Goal: Task Accomplishment & Management: Manage account settings

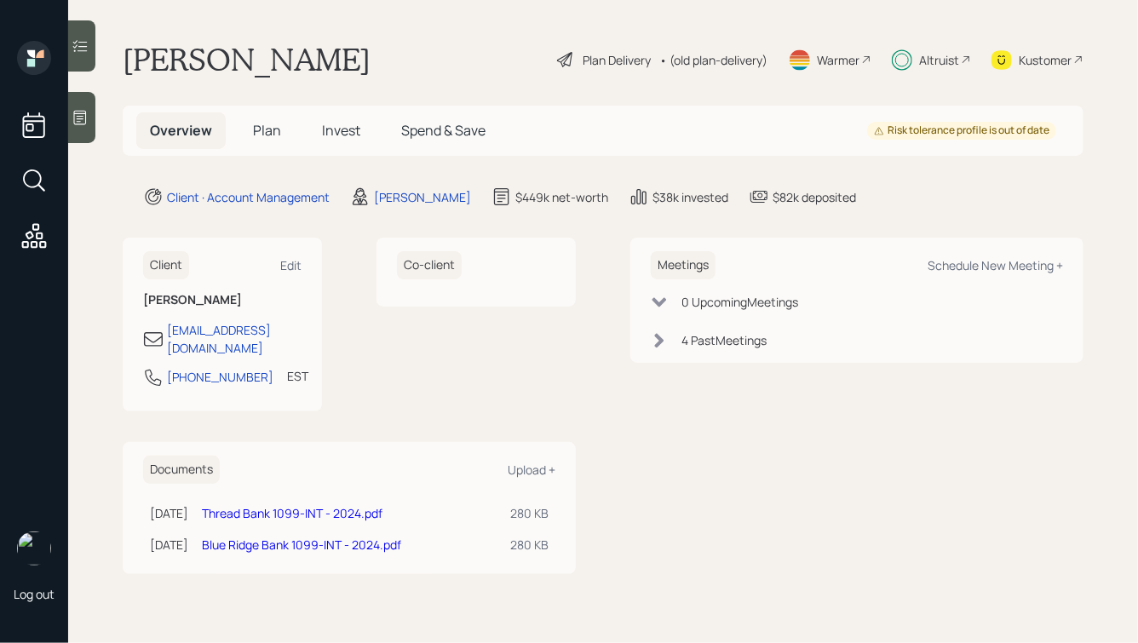
click at [435, 127] on span "Spend & Save" at bounding box center [443, 130] width 84 height 19
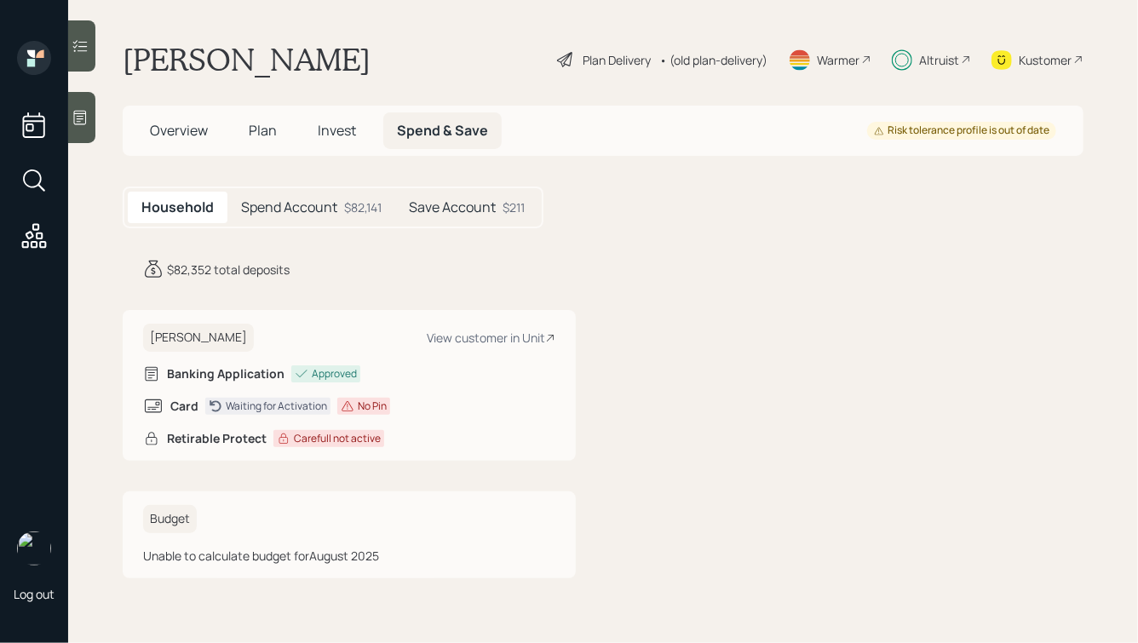
click at [339, 205] on div "Spend Account $82,141" at bounding box center [312, 208] width 168 height 32
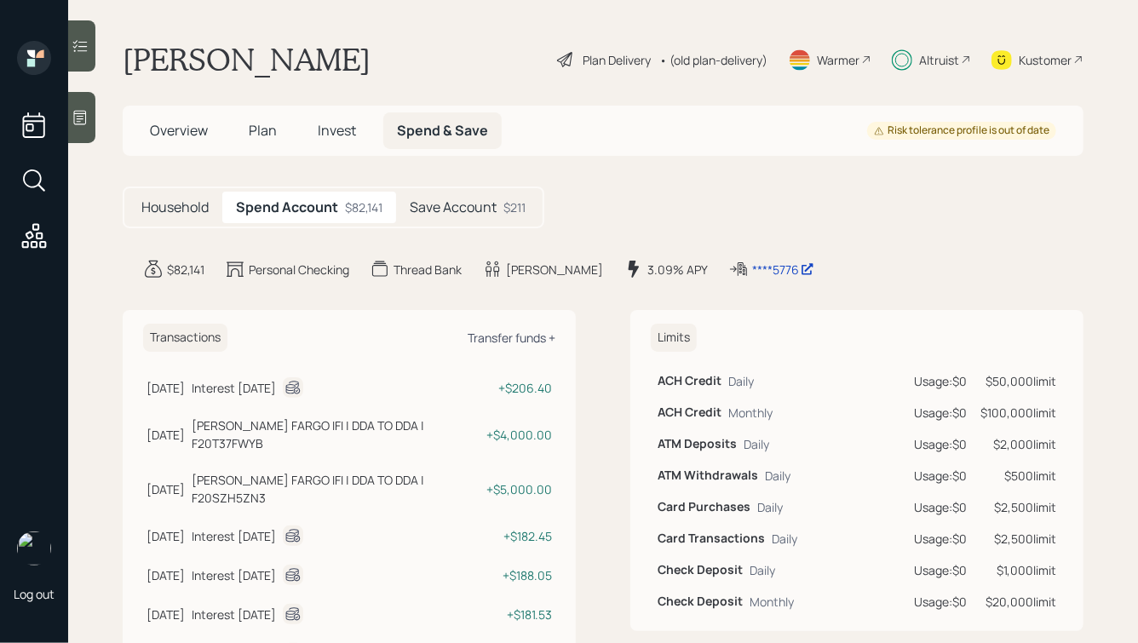
click at [511, 339] on div "Transfer funds +" at bounding box center [512, 338] width 88 height 16
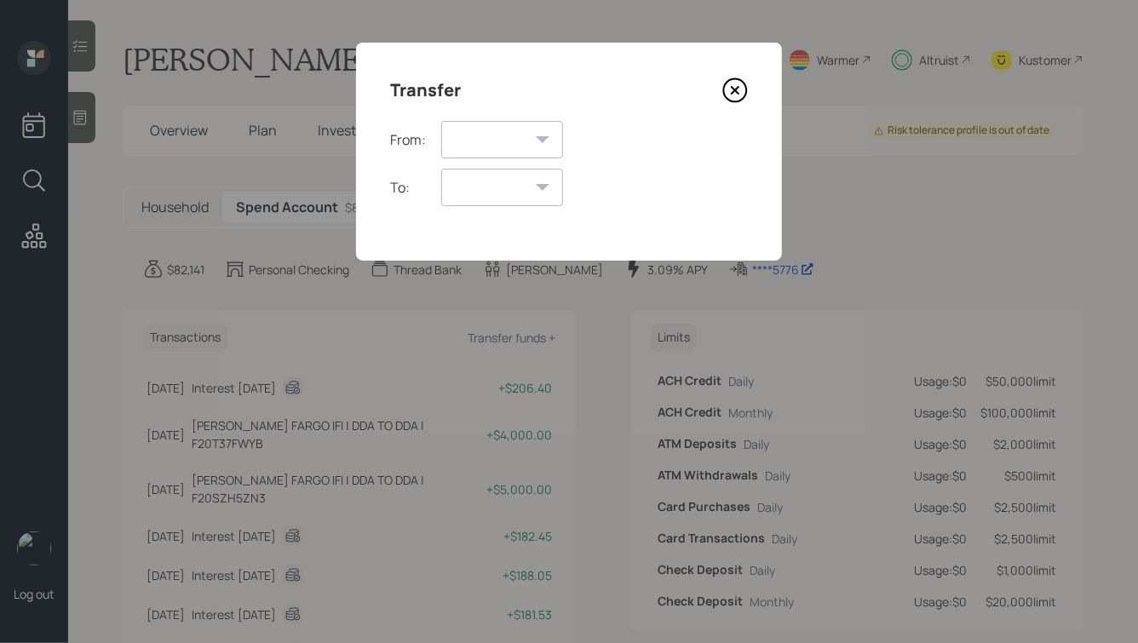
click at [486, 143] on select "Spend Account Save Account" at bounding box center [502, 139] width 122 height 37
select select "7debb1bd-8180-4ac6-97b8-1050e8b7d4e2"
click at [441, 121] on select "Spend Account Save Account" at bounding box center [502, 139] width 122 height 37
click at [482, 190] on select "Spend Account Save Account" at bounding box center [502, 187] width 122 height 37
click at [735, 91] on icon at bounding box center [735, 90] width 7 height 7
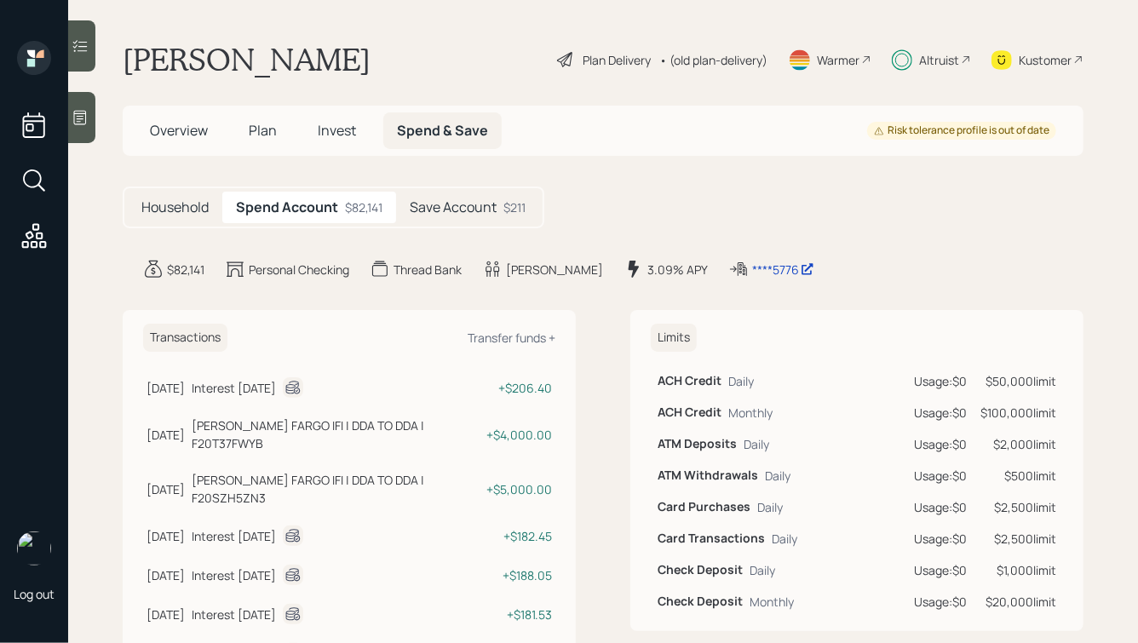
click at [447, 218] on div "Save Account $211" at bounding box center [467, 208] width 143 height 32
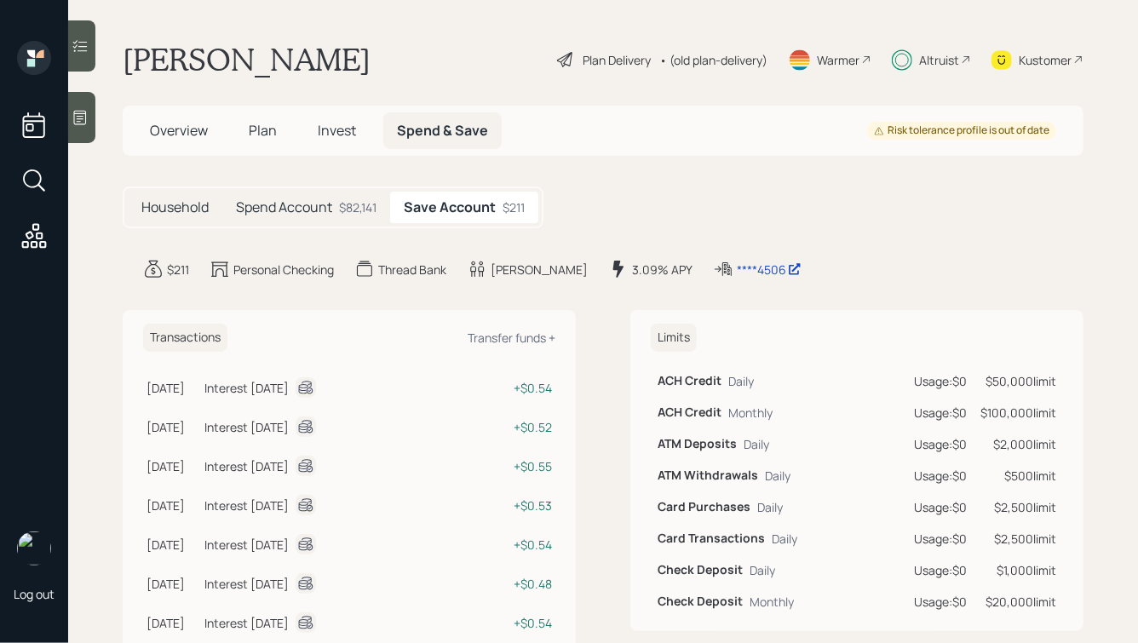
click at [295, 211] on h5 "Spend Account" at bounding box center [284, 207] width 96 height 16
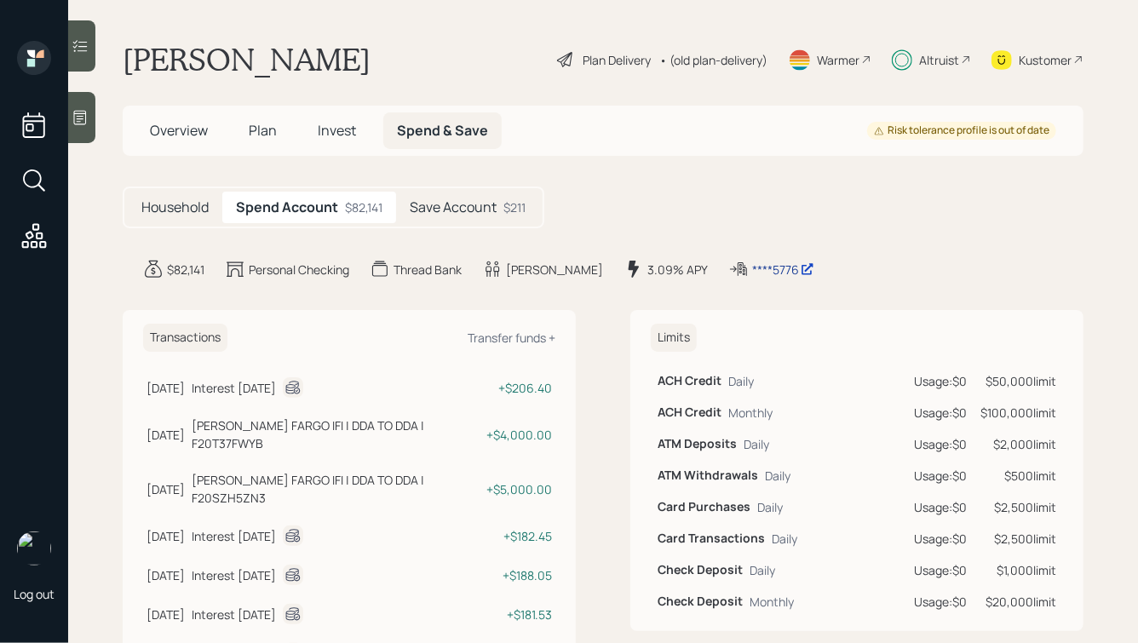
click at [752, 271] on div "****5776" at bounding box center [783, 270] width 62 height 18
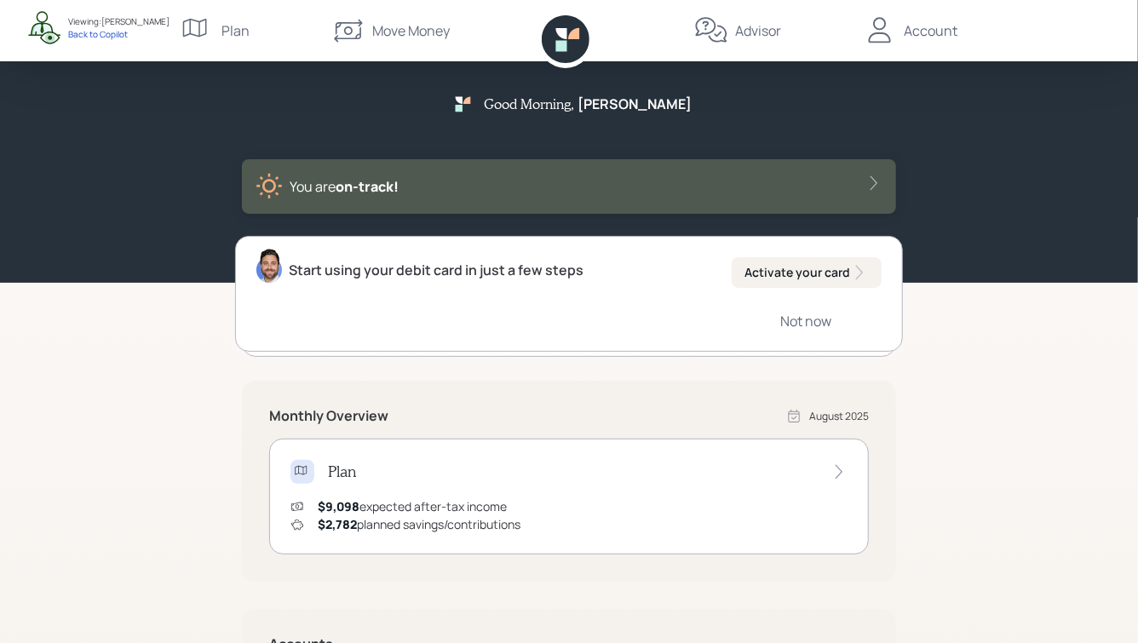
click at [407, 32] on div "Move Money" at bounding box center [411, 30] width 78 height 20
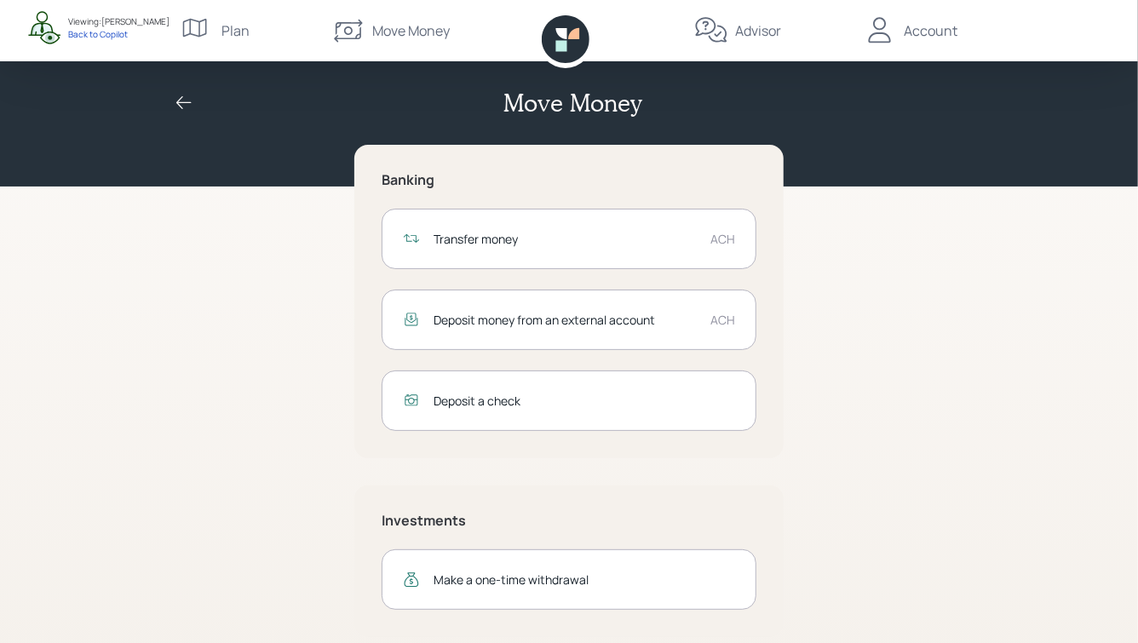
click at [560, 236] on div "Transfer money" at bounding box center [565, 239] width 263 height 18
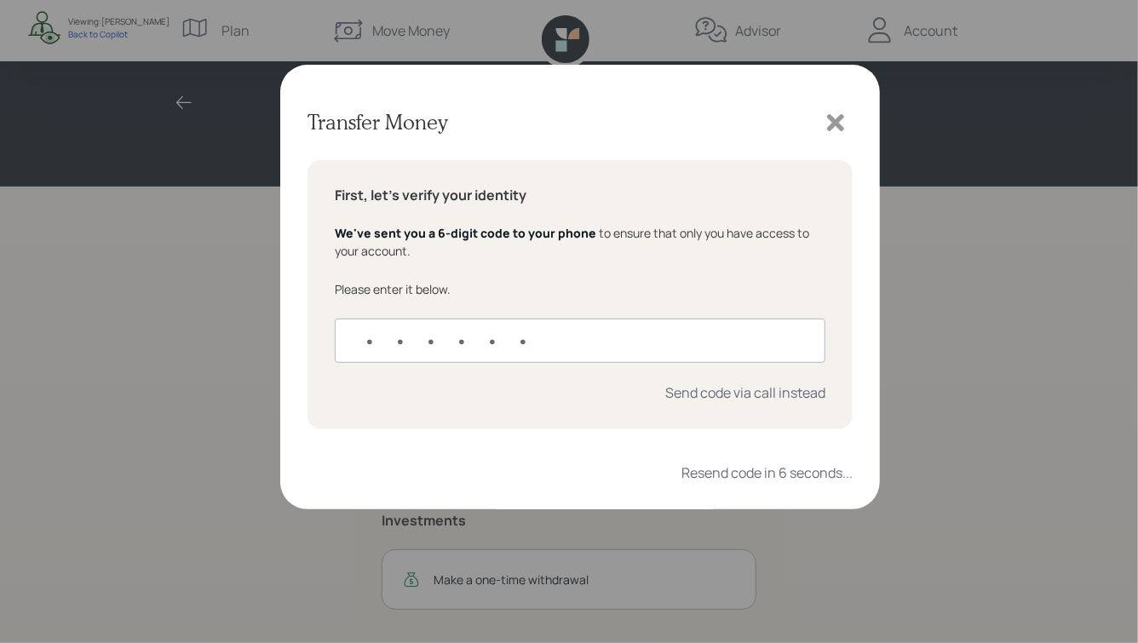
click at [835, 118] on icon at bounding box center [835, 122] width 17 height 17
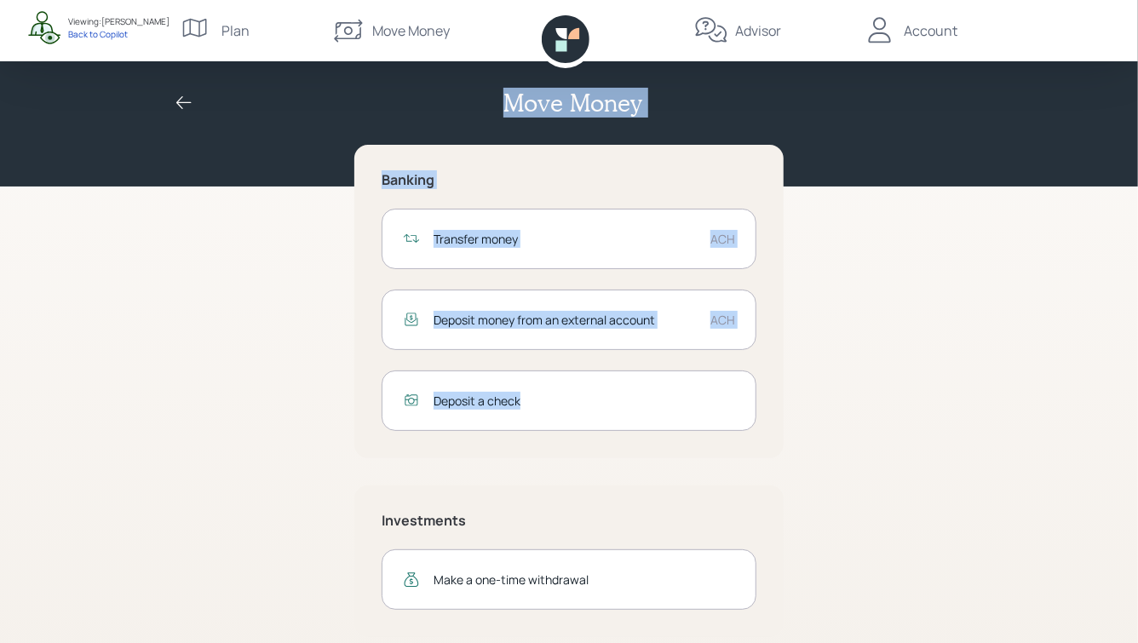
drag, startPoint x: 500, startPoint y: 96, endPoint x: 873, endPoint y: 459, distance: 520.7
click at [873, 459] on div "Move Money Banking Transfer money ACH Deposit money from an external account AC…" at bounding box center [569, 332] width 1138 height 665
click at [800, 416] on div "Banking Transfer money ACH Deposit money from an external account ACH Deposit a…" at bounding box center [569, 391] width 654 height 493
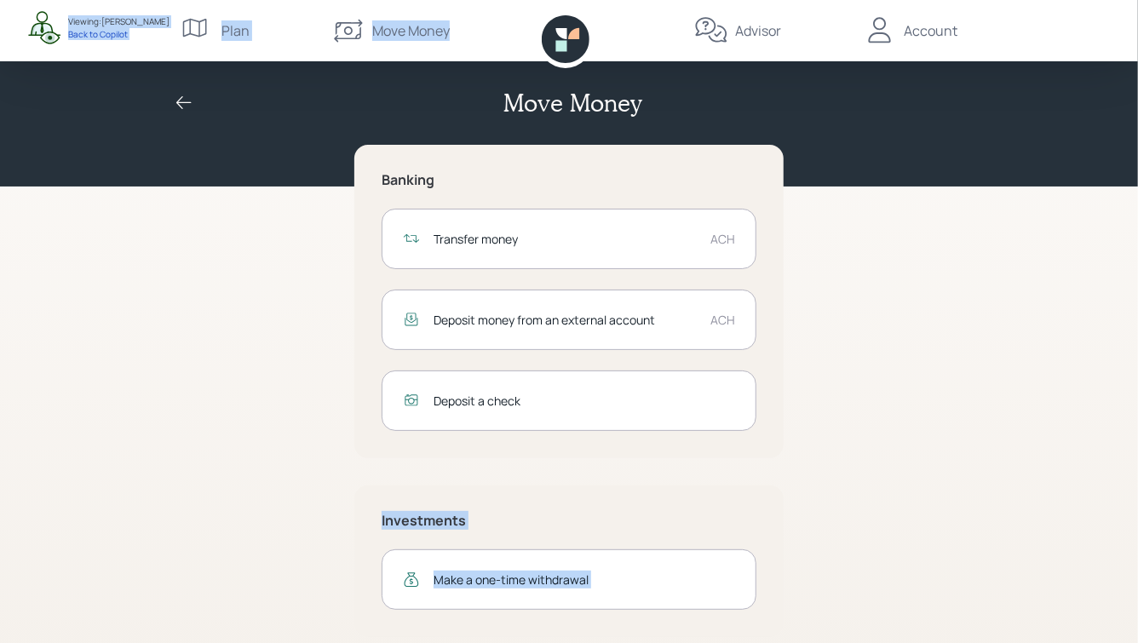
drag, startPoint x: 826, startPoint y: 431, endPoint x: 501, endPoint y: 22, distance: 522.2
click at [501, 23] on div "Move Money Banking Transfer money ACH Deposit money from an external account AC…" at bounding box center [569, 332] width 1138 height 665
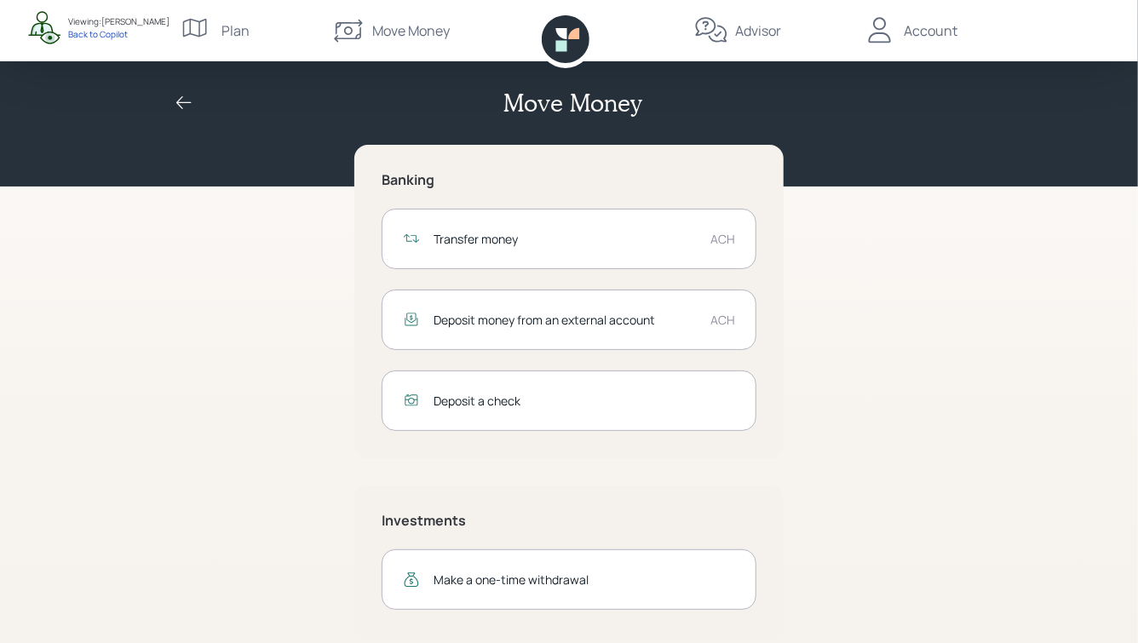
click at [556, 115] on h2 "Move Money" at bounding box center [573, 103] width 138 height 29
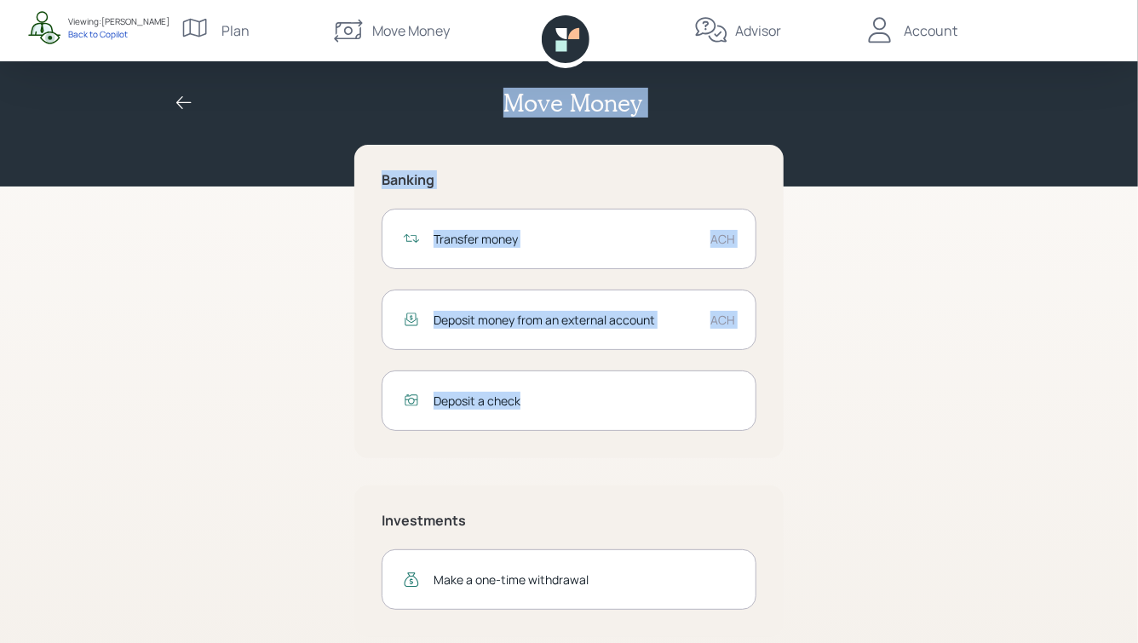
drag, startPoint x: 509, startPoint y: 101, endPoint x: 823, endPoint y: 433, distance: 457.5
click at [823, 433] on div "Move Money Banking Transfer money ACH Deposit money from an external account AC…" at bounding box center [569, 332] width 1138 height 665
click at [805, 412] on div "Banking Transfer money ACH Deposit money from an external account ACH Deposit a…" at bounding box center [569, 391] width 654 height 493
drag, startPoint x: 805, startPoint y: 412, endPoint x: 505, endPoint y: 119, distance: 419.4
click at [505, 119] on div "Move Money Banking Transfer money ACH Deposit money from an external account AC…" at bounding box center [569, 332] width 1138 height 665
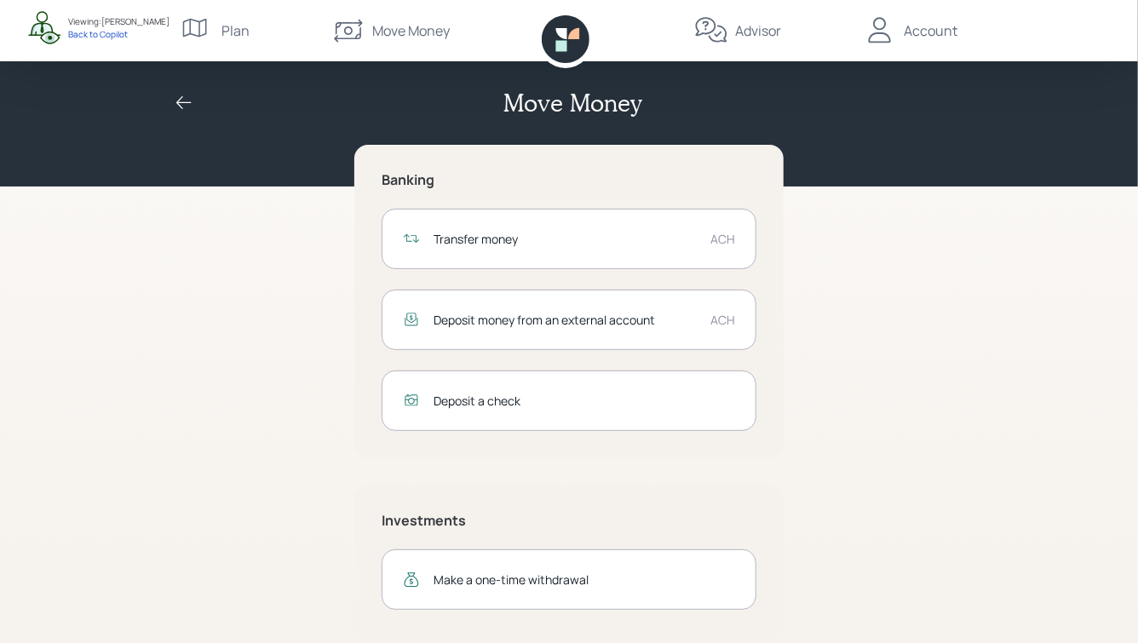
click at [527, 111] on h2 "Move Money" at bounding box center [573, 103] width 138 height 29
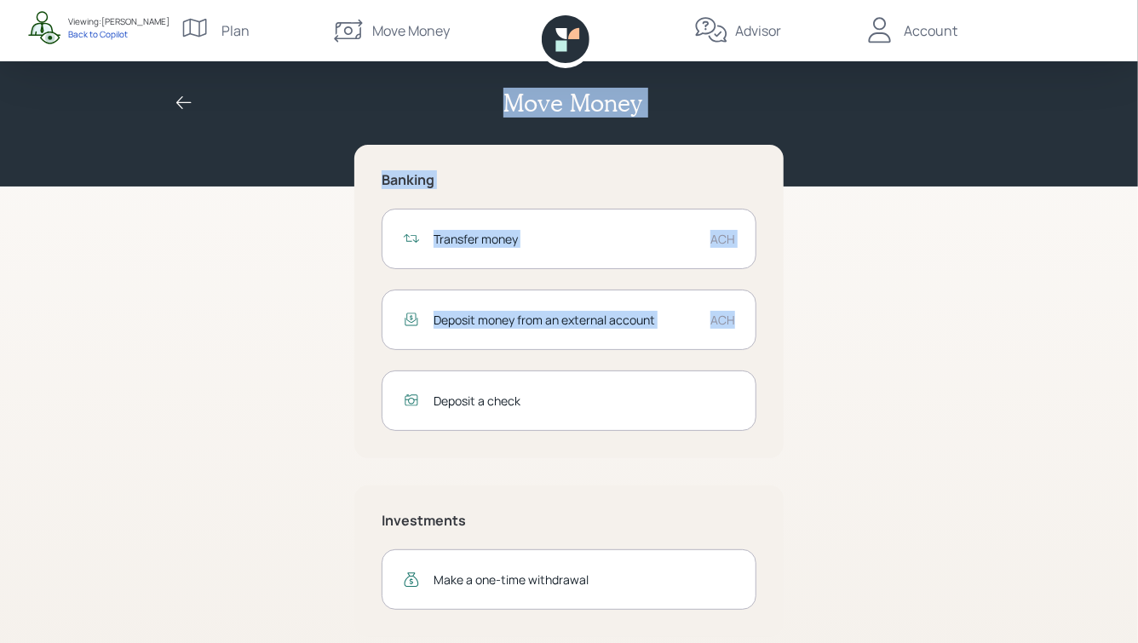
drag, startPoint x: 507, startPoint y: 98, endPoint x: 866, endPoint y: 404, distance: 471.5
click at [865, 402] on div "Move Money Banking Transfer money ACH Deposit money from an external account AC…" at bounding box center [569, 332] width 1138 height 665
click at [866, 404] on div "Banking Transfer money ACH Deposit money from an external account ACH Deposit a…" at bounding box center [569, 391] width 654 height 493
drag, startPoint x: 850, startPoint y: 425, endPoint x: 514, endPoint y: 107, distance: 463.0
click at [516, 109] on div "Move Money Banking Transfer money ACH Deposit money from an external account AC…" at bounding box center [569, 332] width 1138 height 665
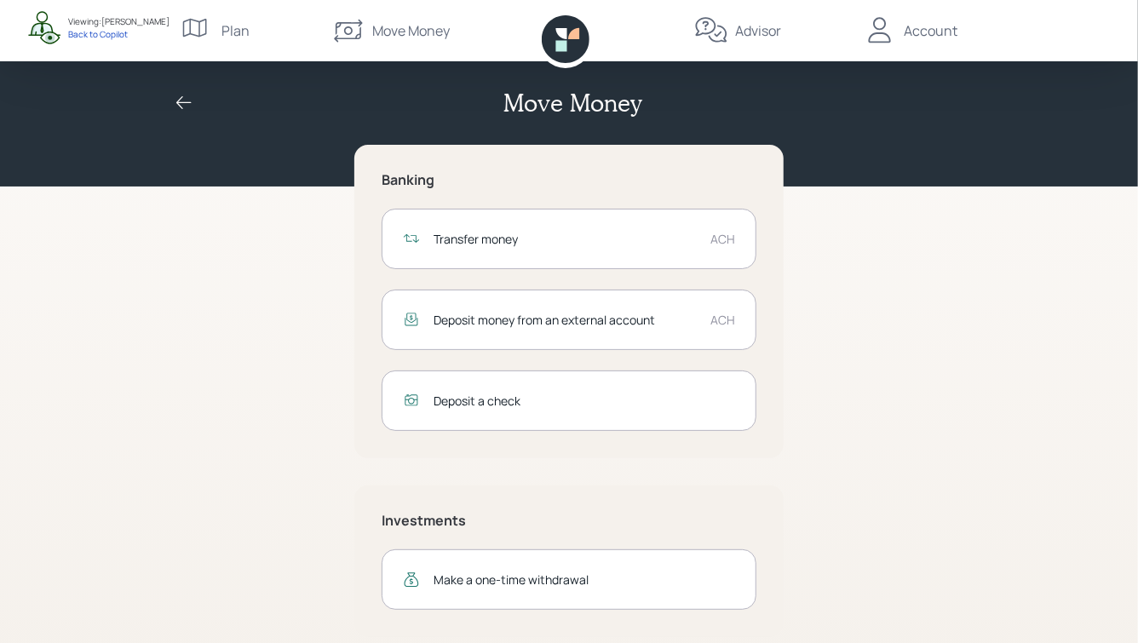
click at [490, 102] on div "Move Money" at bounding box center [569, 103] width 818 height 29
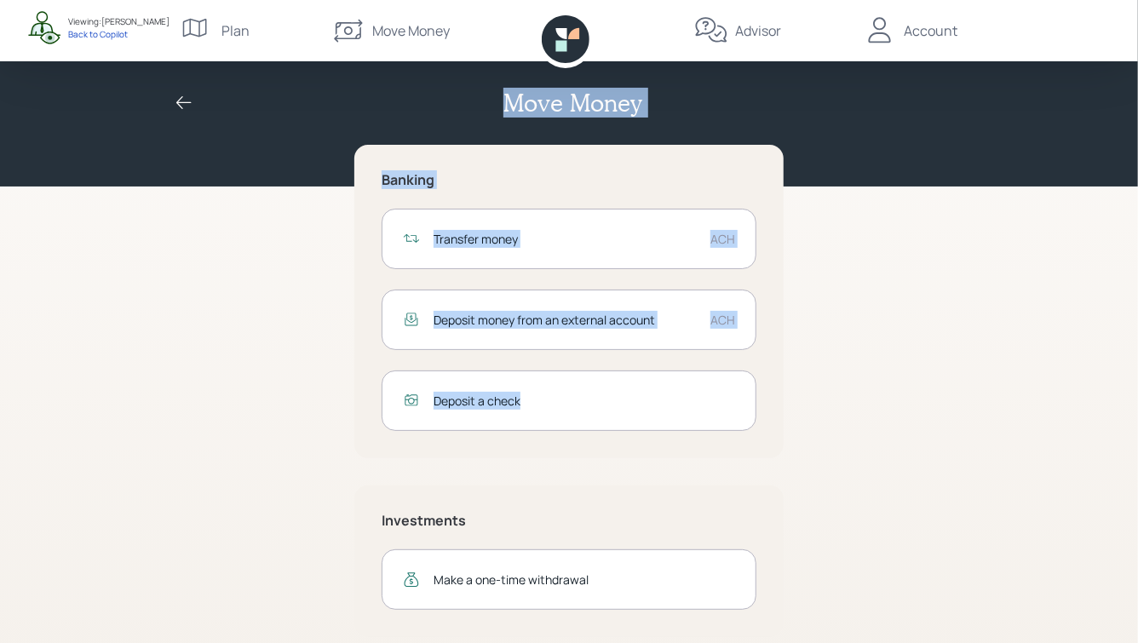
drag, startPoint x: 507, startPoint y: 103, endPoint x: 804, endPoint y: 475, distance: 475.4
click at [804, 475] on div "Move Money Banking Transfer money ACH Deposit money from an external account AC…" at bounding box center [569, 332] width 1138 height 665
click at [811, 410] on div "Banking Transfer money ACH Deposit money from an external account ACH Deposit a…" at bounding box center [569, 391] width 654 height 493
drag, startPoint x: 811, startPoint y: 458, endPoint x: 619, endPoint y: 156, distance: 358.6
click at [619, 157] on div "Banking Transfer money ACH Deposit money from an external account ACH Deposit a…" at bounding box center [569, 391] width 654 height 493
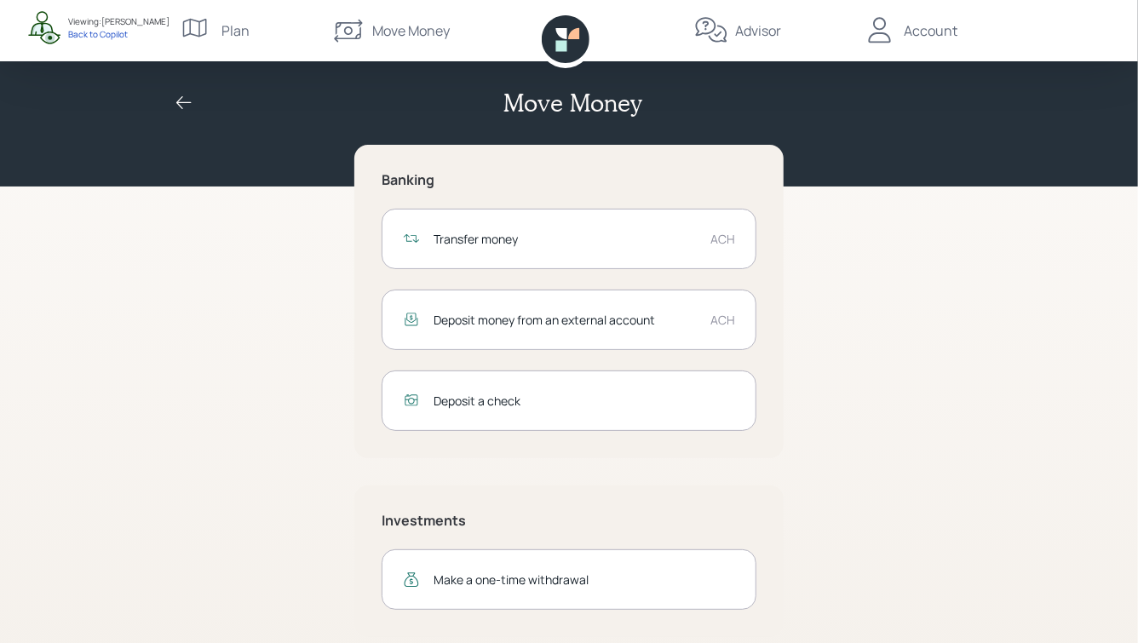
click at [544, 113] on h2 "Move Money" at bounding box center [573, 103] width 138 height 29
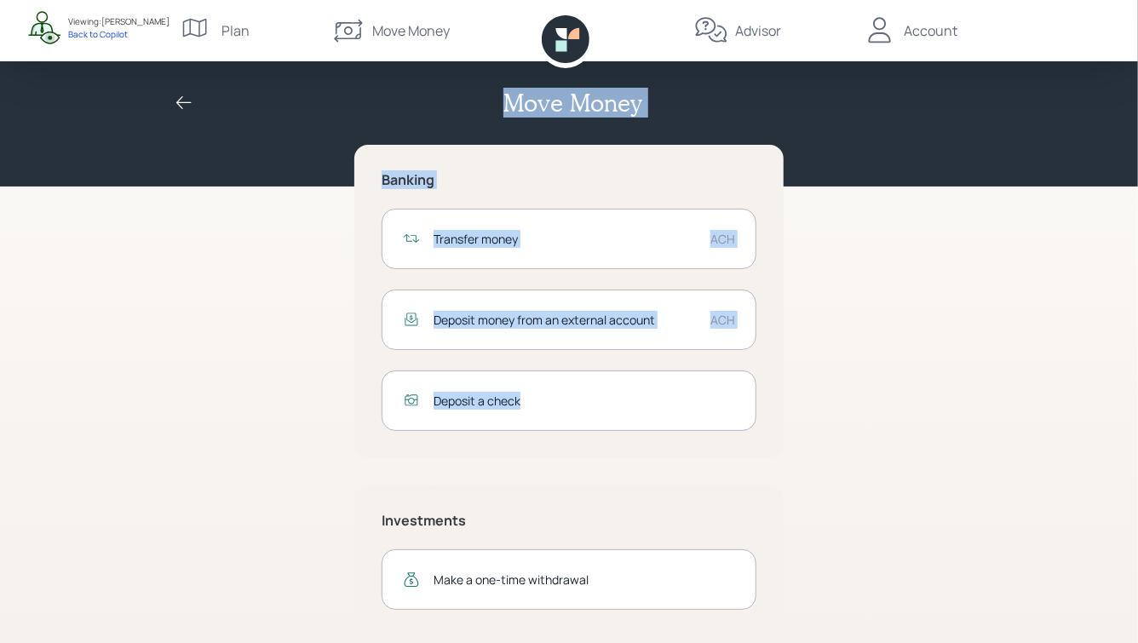
drag, startPoint x: 508, startPoint y: 101, endPoint x: 866, endPoint y: 494, distance: 532.1
click at [866, 494] on div "Move Money Banking Transfer money ACH Deposit money from an external account AC…" at bounding box center [569, 332] width 1138 height 665
click at [866, 494] on div "Banking Transfer money ACH Deposit money from an external account ACH Deposit a…" at bounding box center [569, 391] width 654 height 493
drag, startPoint x: 516, startPoint y: 109, endPoint x: 808, endPoint y: 400, distance: 411.5
click at [808, 400] on div "Move Money Banking Transfer money ACH Deposit money from an external account AC…" at bounding box center [569, 332] width 1138 height 665
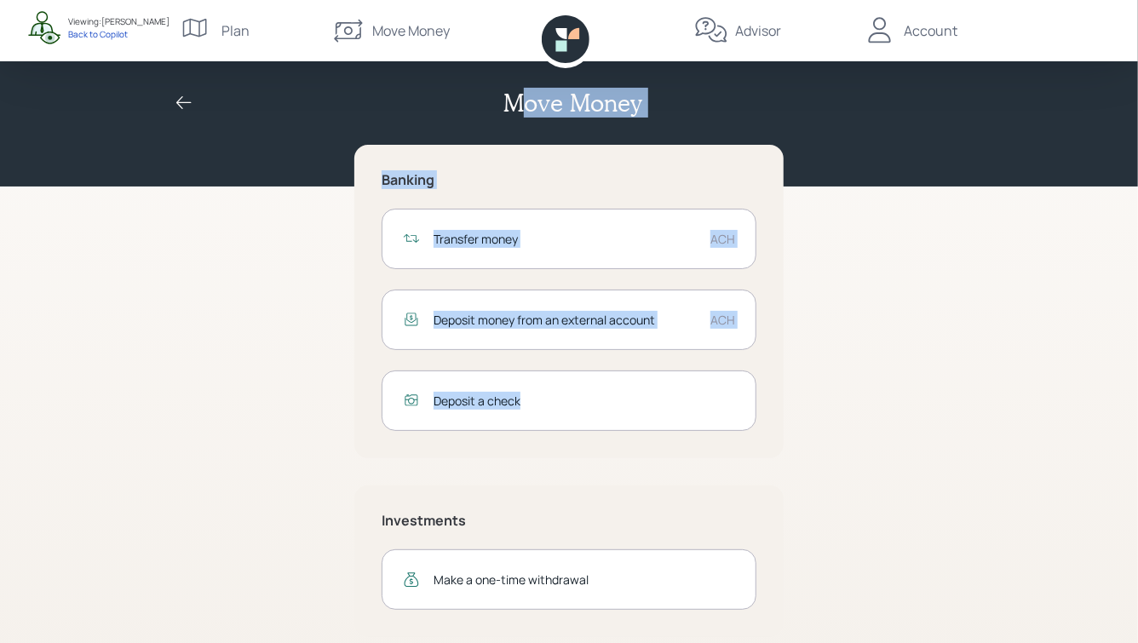
click at [808, 400] on div "Banking Transfer money ACH Deposit money from an external account ACH Deposit a…" at bounding box center [569, 391] width 654 height 493
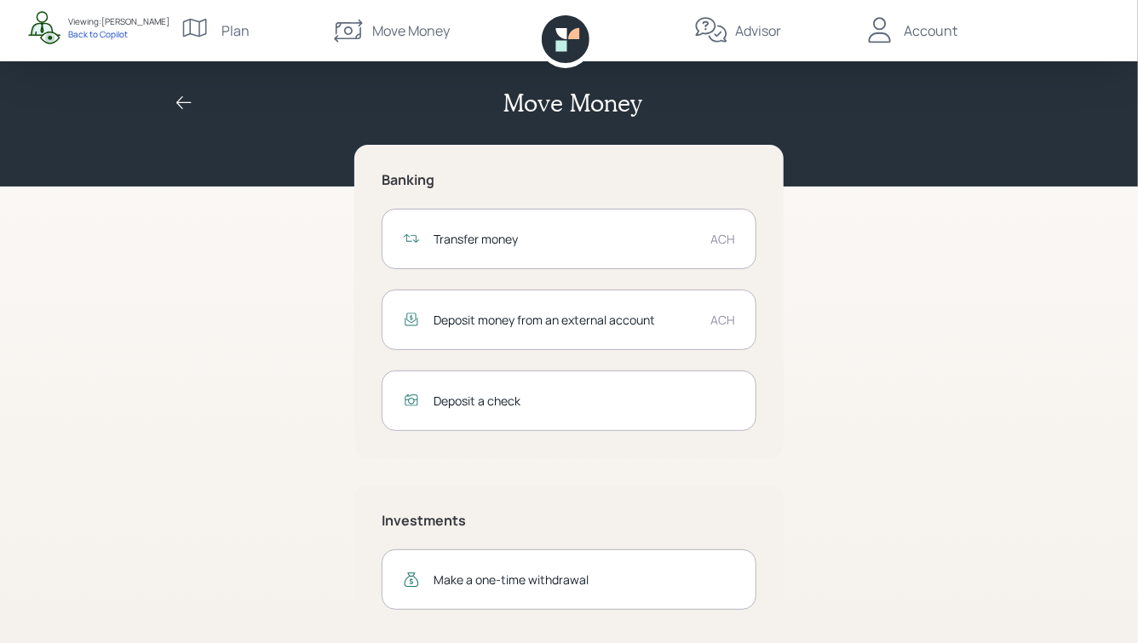
click at [568, 239] on div "Transfer money" at bounding box center [565, 239] width 263 height 18
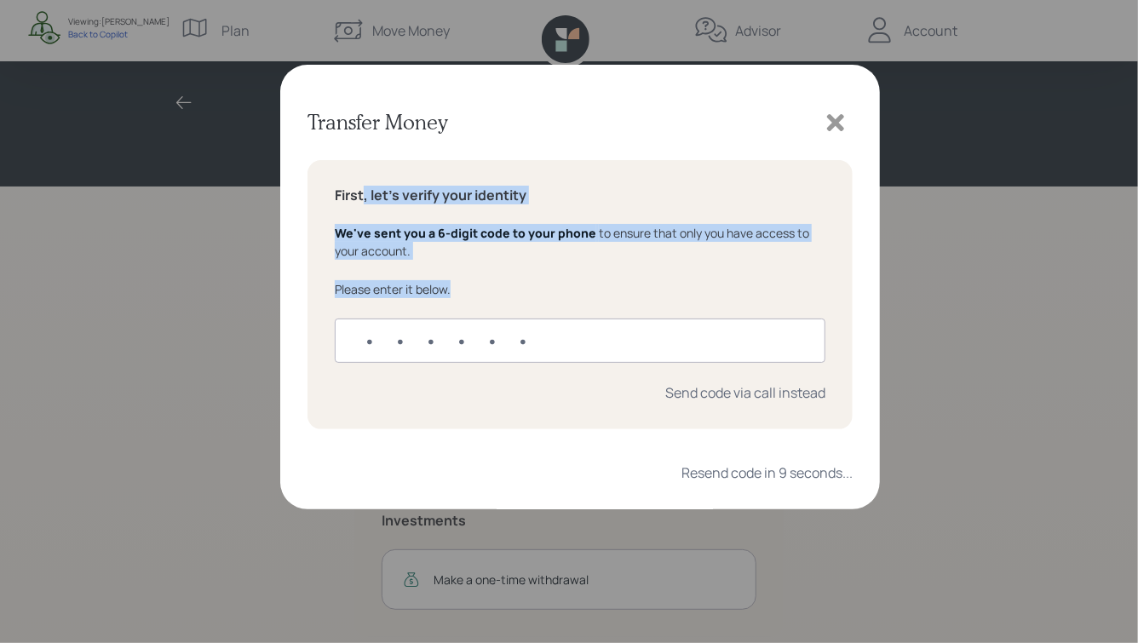
drag, startPoint x: 490, startPoint y: 303, endPoint x: 360, endPoint y: 183, distance: 176.7
click at [360, 183] on div "First, let's verify your identity We've sent you a 6-digit code to your phone t…" at bounding box center [580, 294] width 545 height 269
click at [435, 229] on span "We've sent you a 6-digit code to your phone" at bounding box center [466, 233] width 262 height 16
drag, startPoint x: 485, startPoint y: 297, endPoint x: 332, endPoint y: 158, distance: 206.3
click at [332, 158] on div "Transfer Money First, let's verify your identity We've sent you a 6-digit code …" at bounding box center [580, 287] width 600 height 445
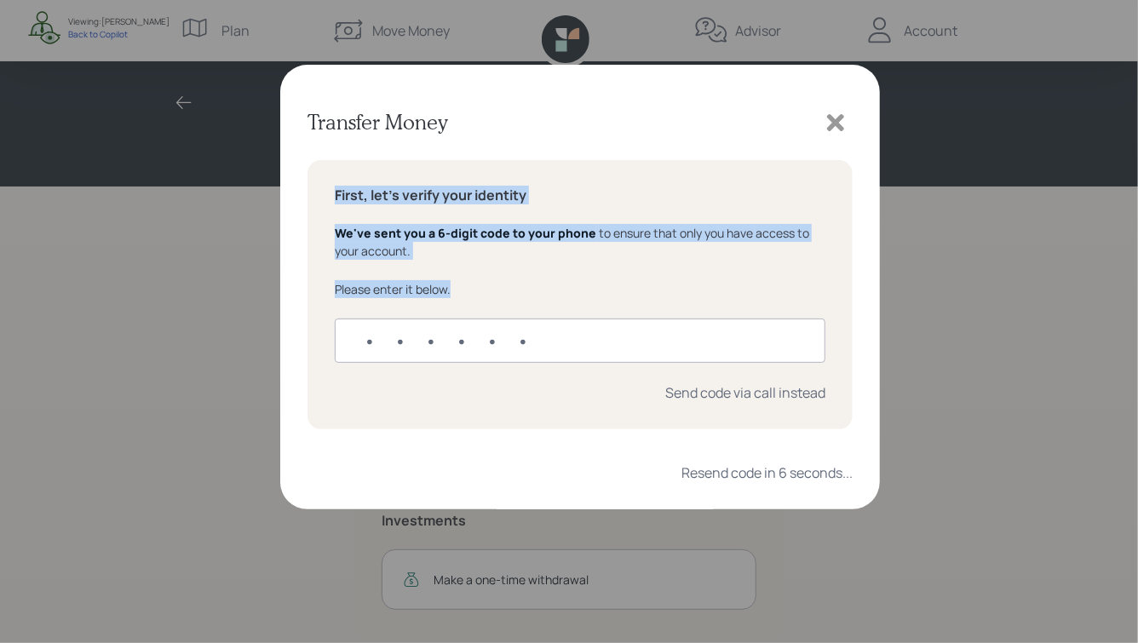
click at [475, 228] on span "We've sent you a 6-digit code to your phone" at bounding box center [466, 233] width 262 height 16
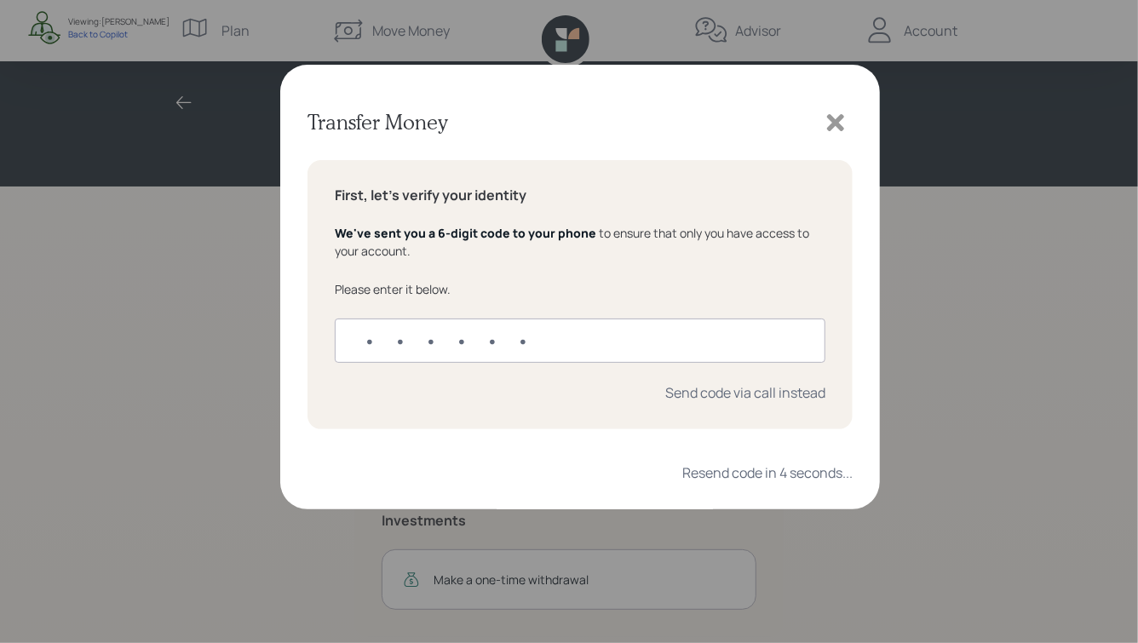
click at [360, 333] on input "text" at bounding box center [580, 341] width 491 height 44
type input "286501"
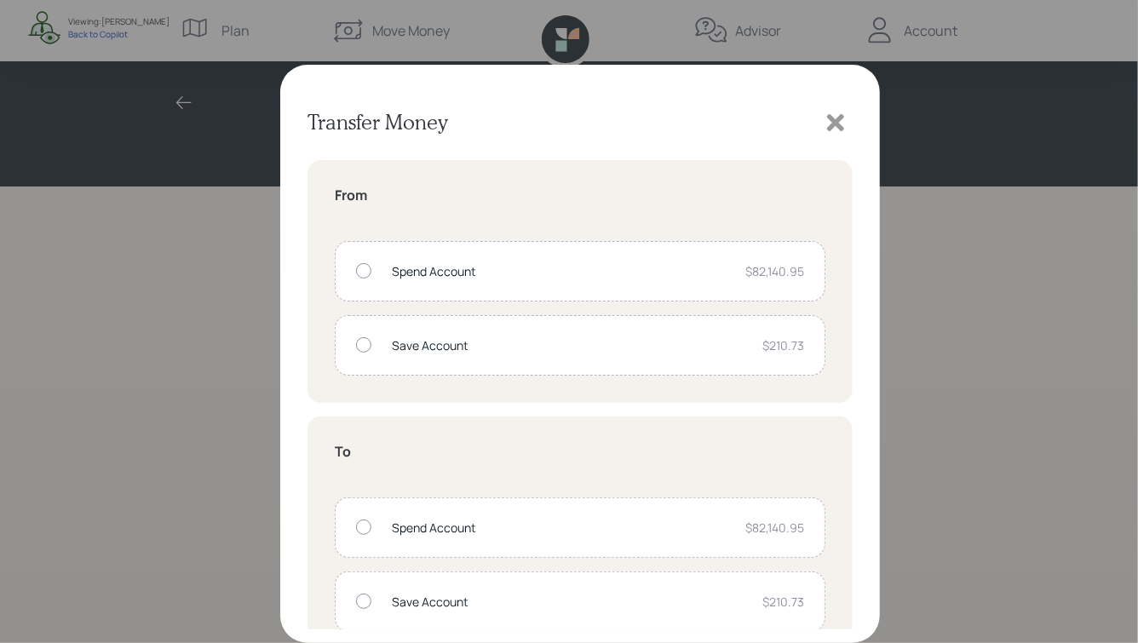
scroll to position [20, 0]
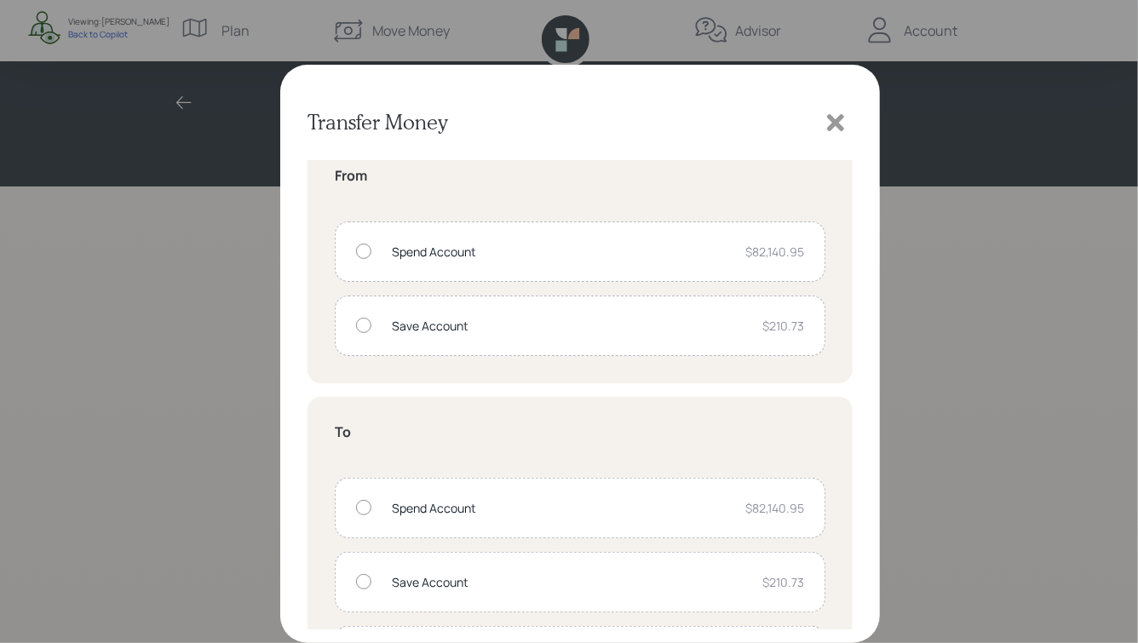
click at [486, 268] on div "Spend Account $82,140.95" at bounding box center [580, 252] width 491 height 61
radio input "true"
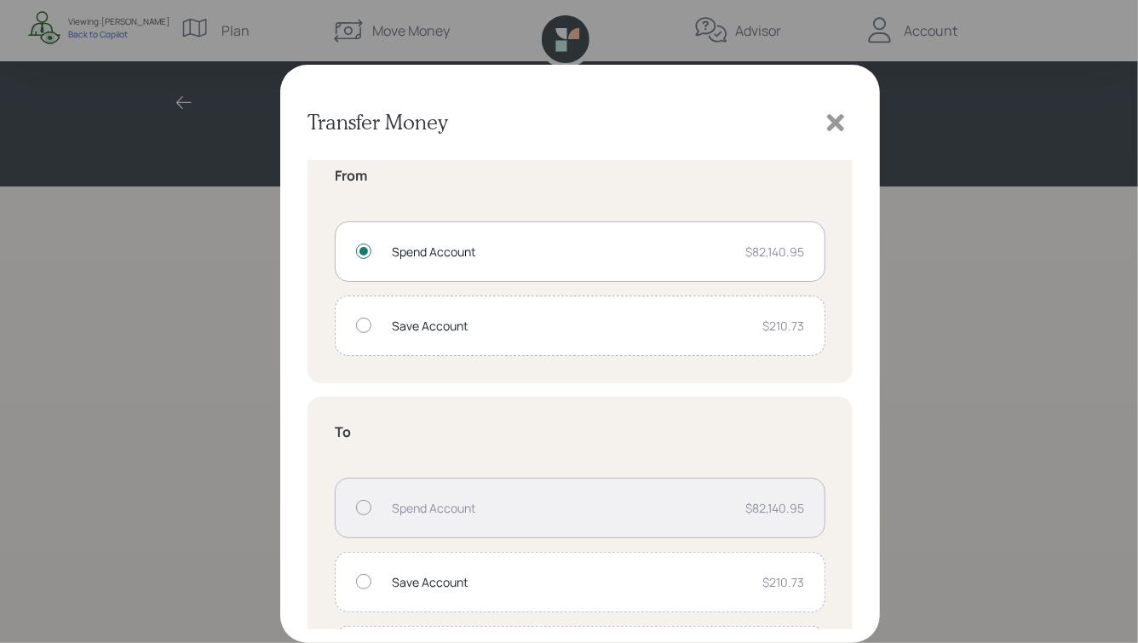
scroll to position [102, 0]
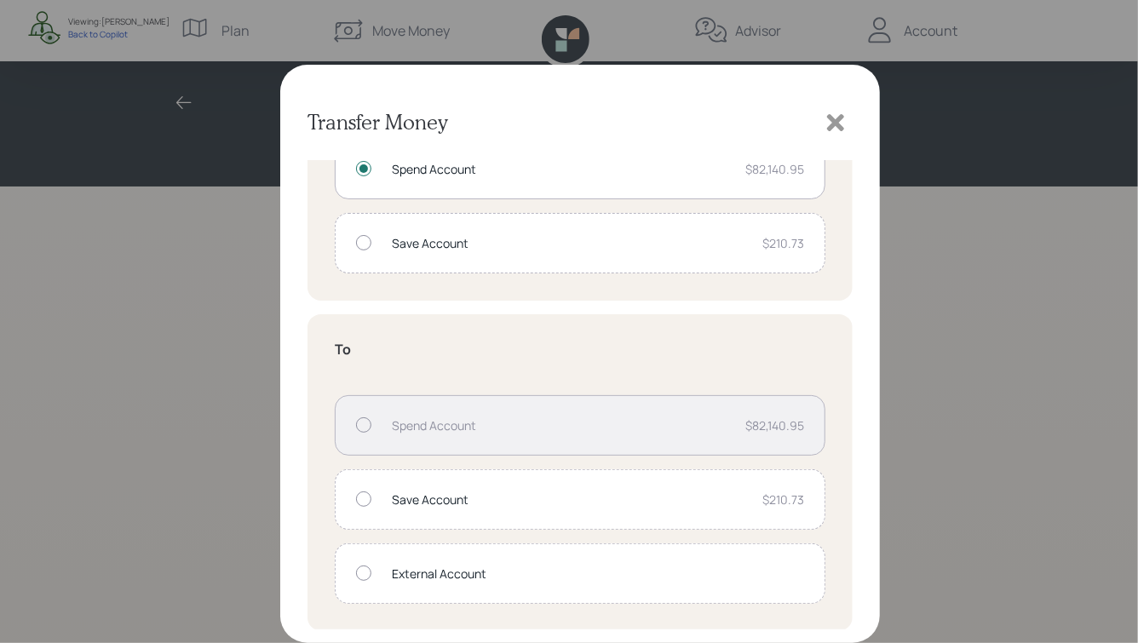
click at [539, 578] on div "External Account" at bounding box center [598, 574] width 412 height 18
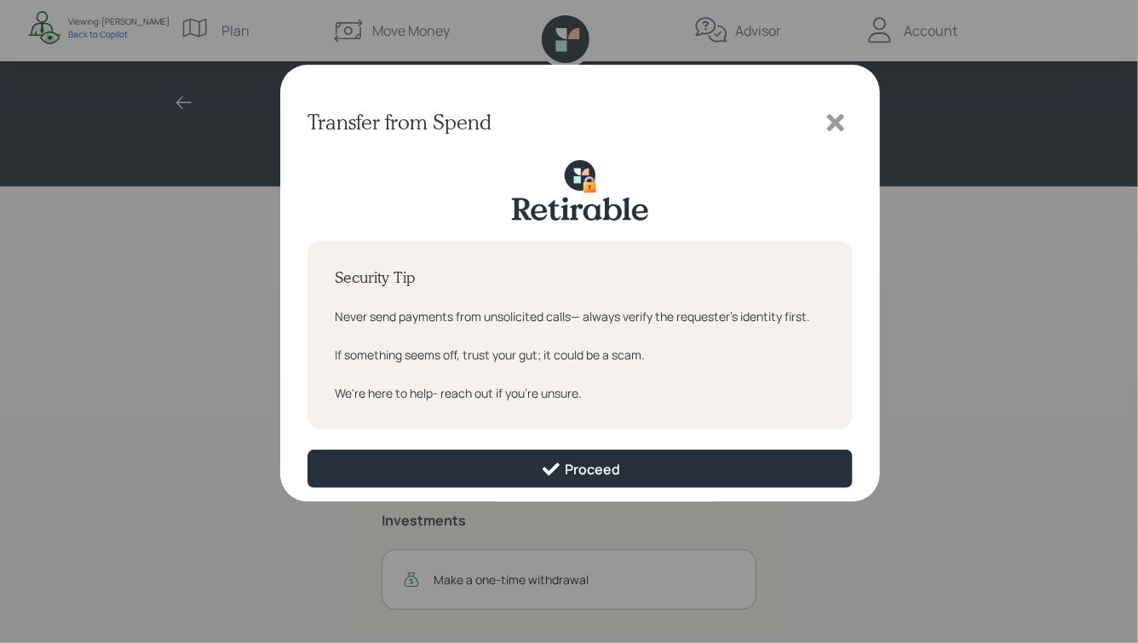
scroll to position [0, 0]
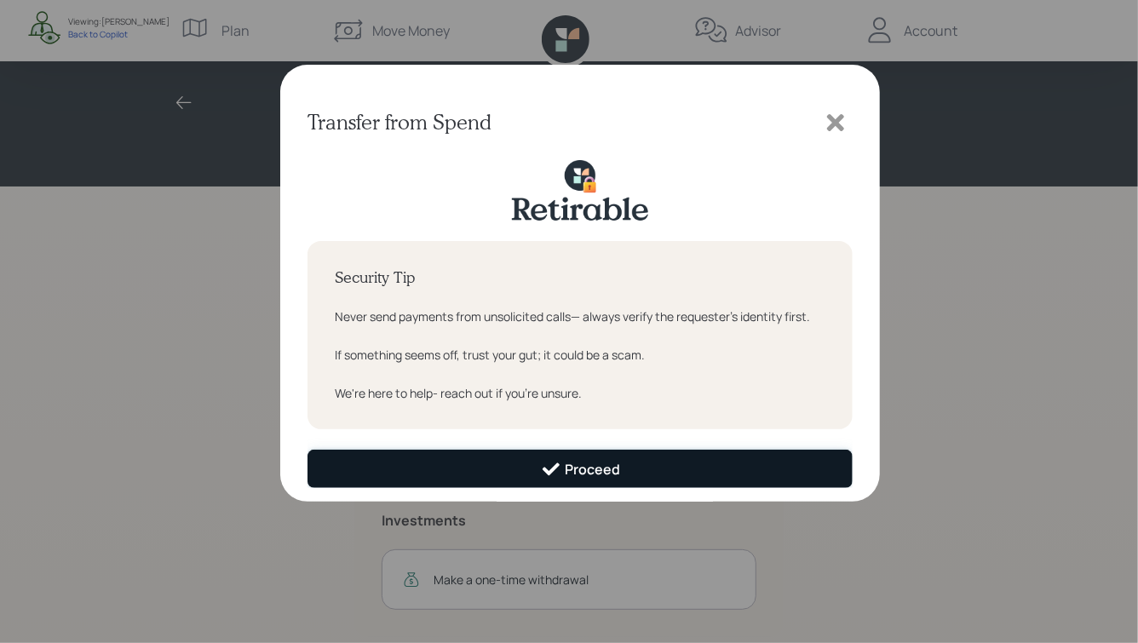
click at [585, 470] on div "Proceed" at bounding box center [580, 469] width 79 height 20
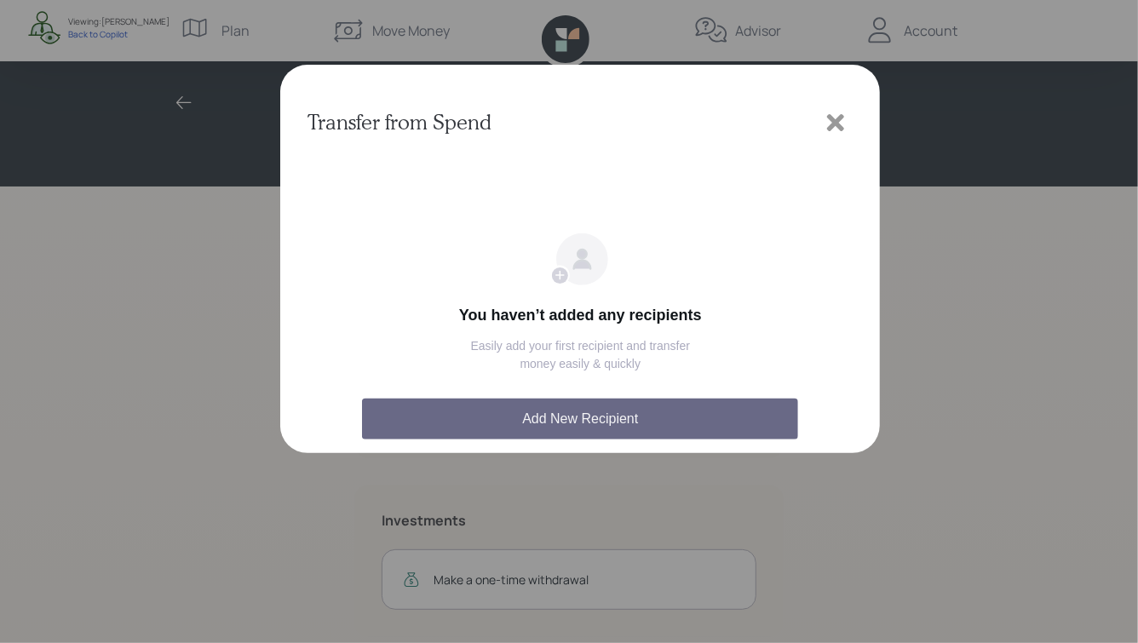
click at [596, 412] on button "Add New Recipient" at bounding box center [580, 419] width 436 height 41
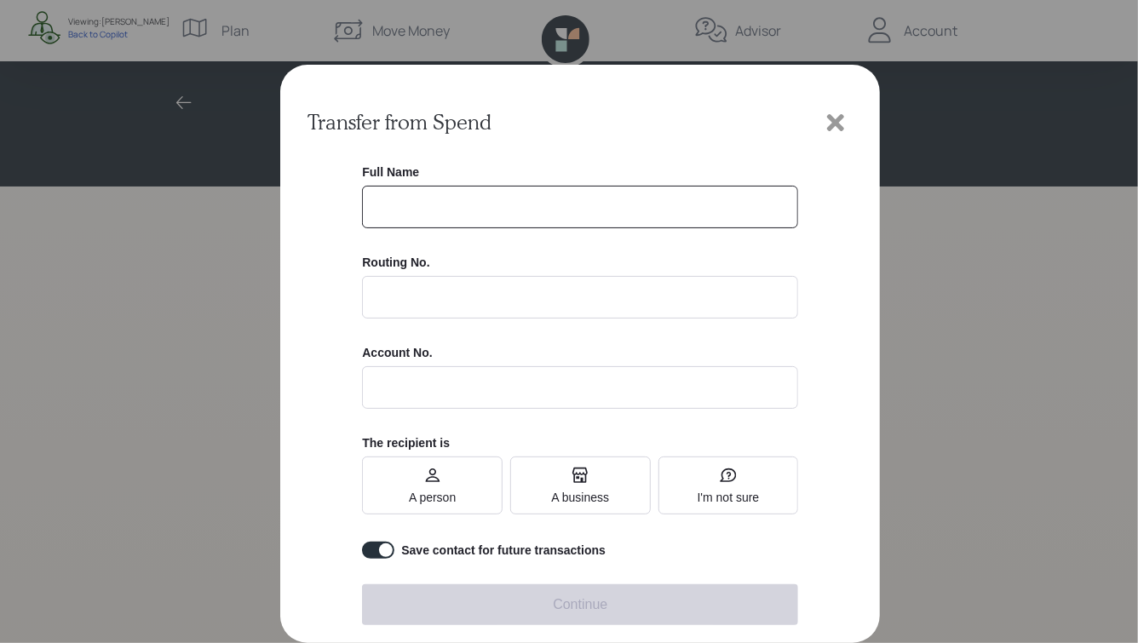
click at [398, 190] on input "text" at bounding box center [580, 207] width 436 height 43
type input "Marty B Wells Fargo Account"
click at [458, 464] on label "A person" at bounding box center [432, 486] width 141 height 58
click at [409, 486] on input "A person" at bounding box center [409, 486] width 0 height 0
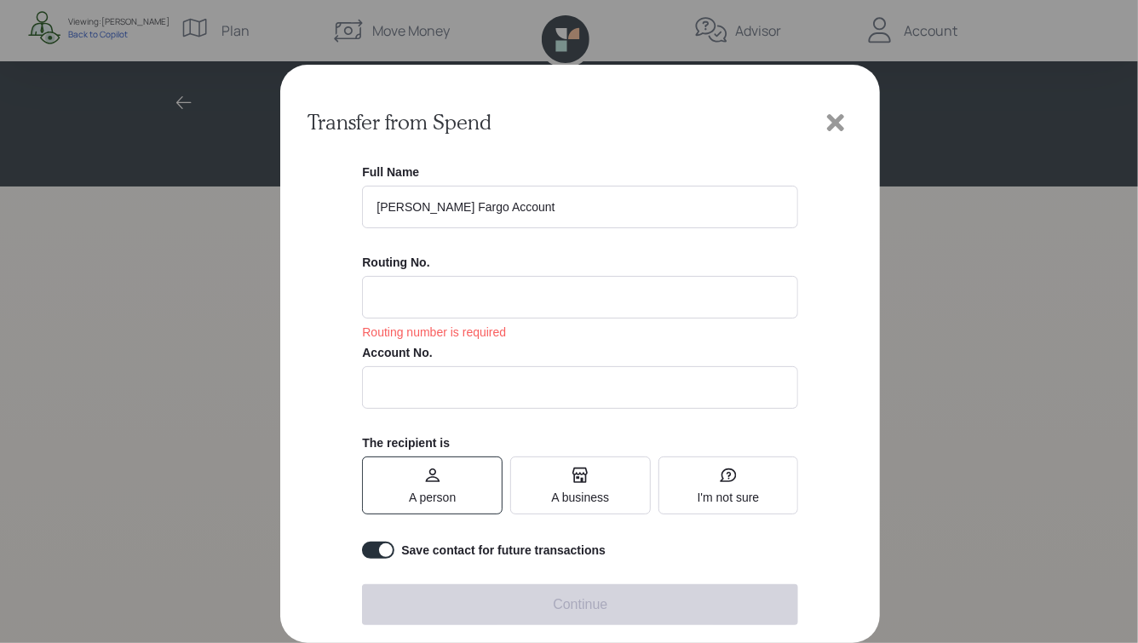
click at [474, 294] on input at bounding box center [580, 297] width 436 height 43
paste input "121000248"
click at [315, 328] on div at bounding box center [580, 419] width 545 height 519
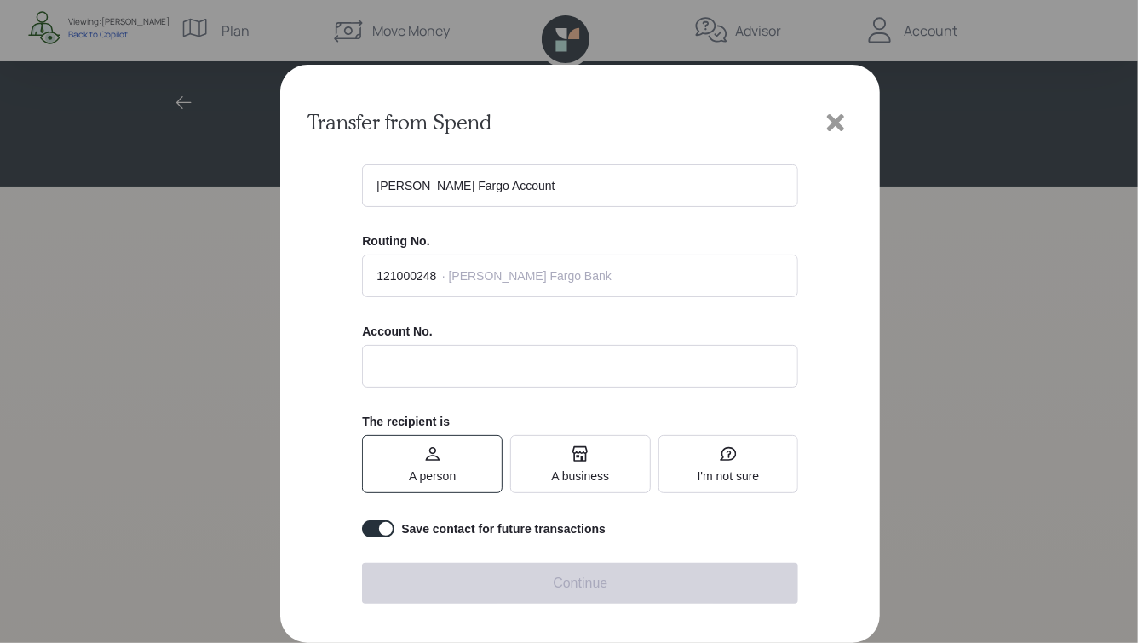
scroll to position [22, 0]
click at [448, 365] on input "text" at bounding box center [580, 365] width 436 height 43
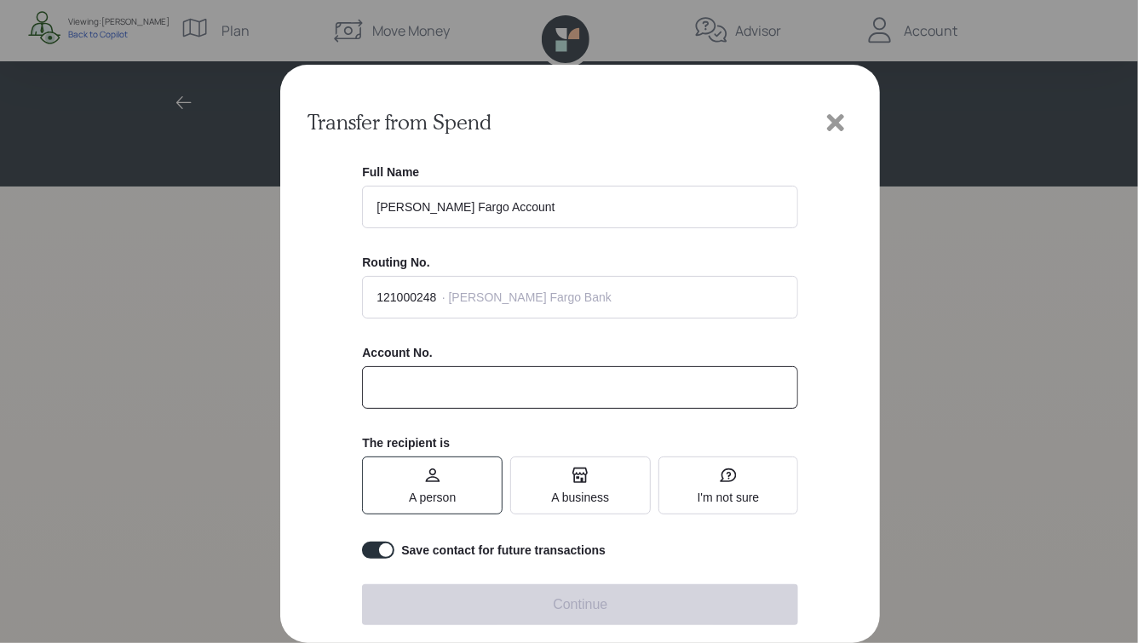
click at [395, 308] on input "121000248" at bounding box center [580, 297] width 436 height 43
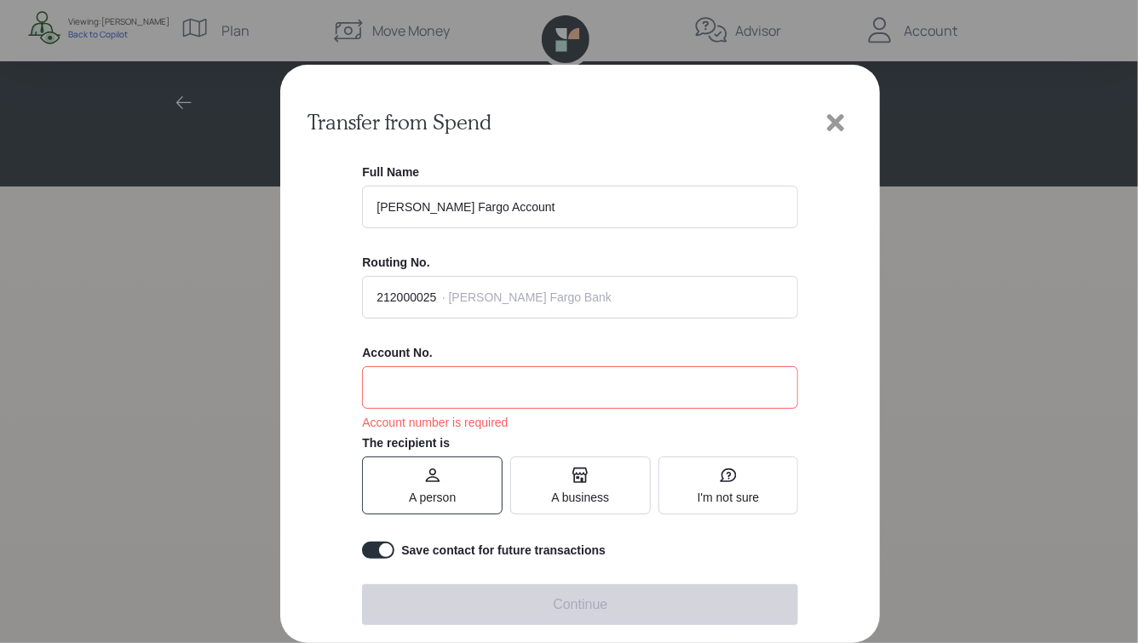
type input "212000025"
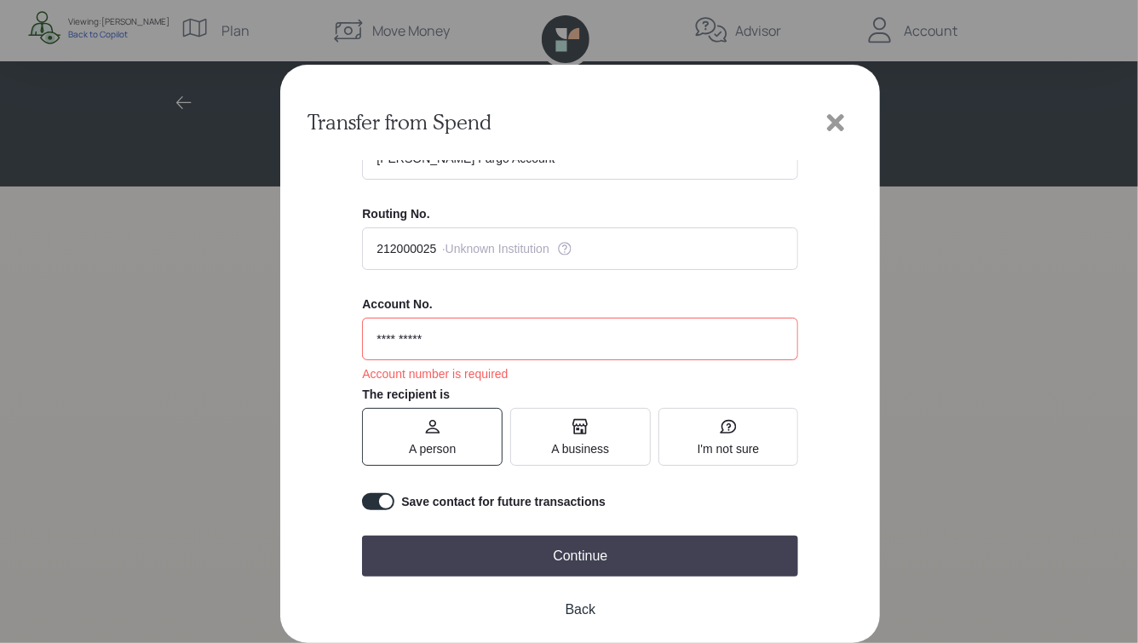
drag, startPoint x: 395, startPoint y: 339, endPoint x: 418, endPoint y: 340, distance: 23.0
click at [418, 340] on input "**********" at bounding box center [580, 339] width 436 height 43
click at [452, 338] on input "**********" at bounding box center [580, 339] width 436 height 43
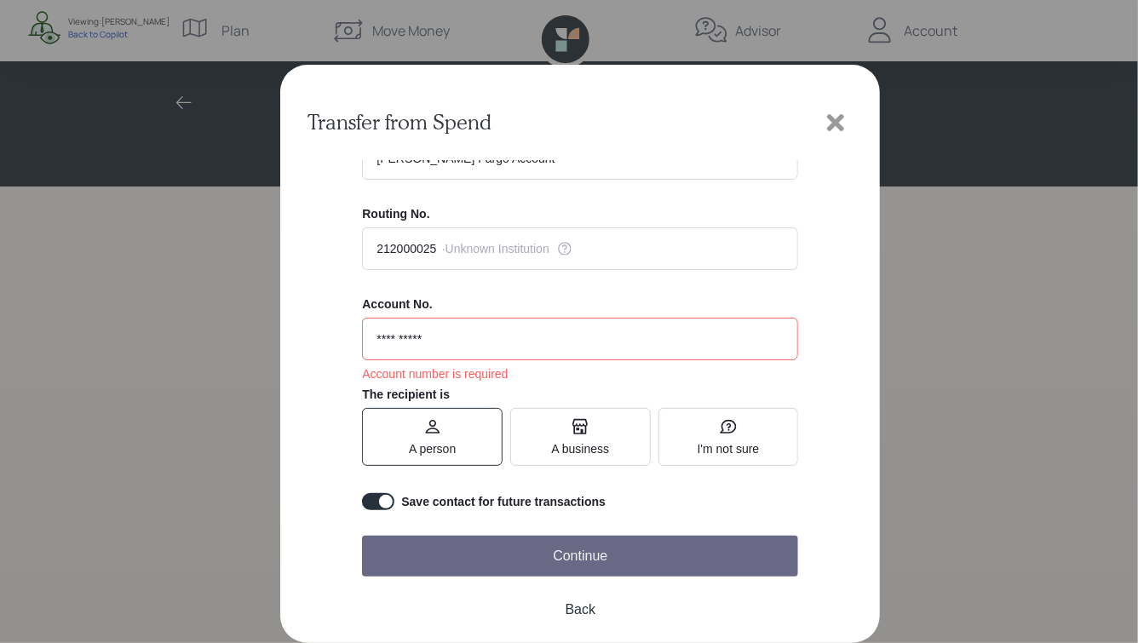
type input "**********"
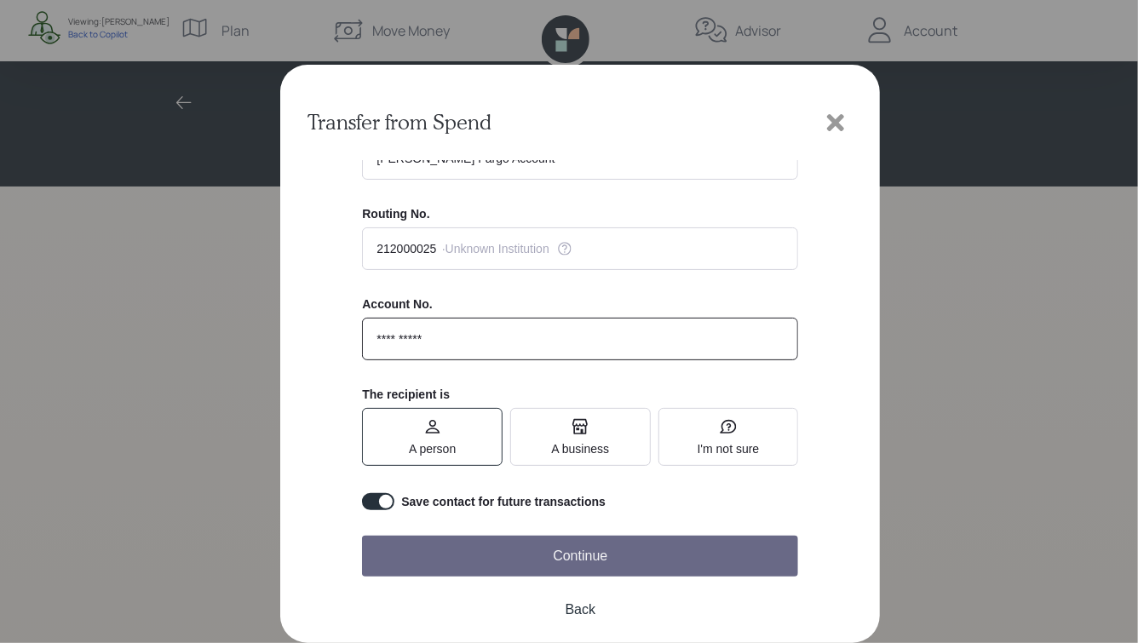
click at [529, 561] on button "Continue" at bounding box center [580, 556] width 436 height 41
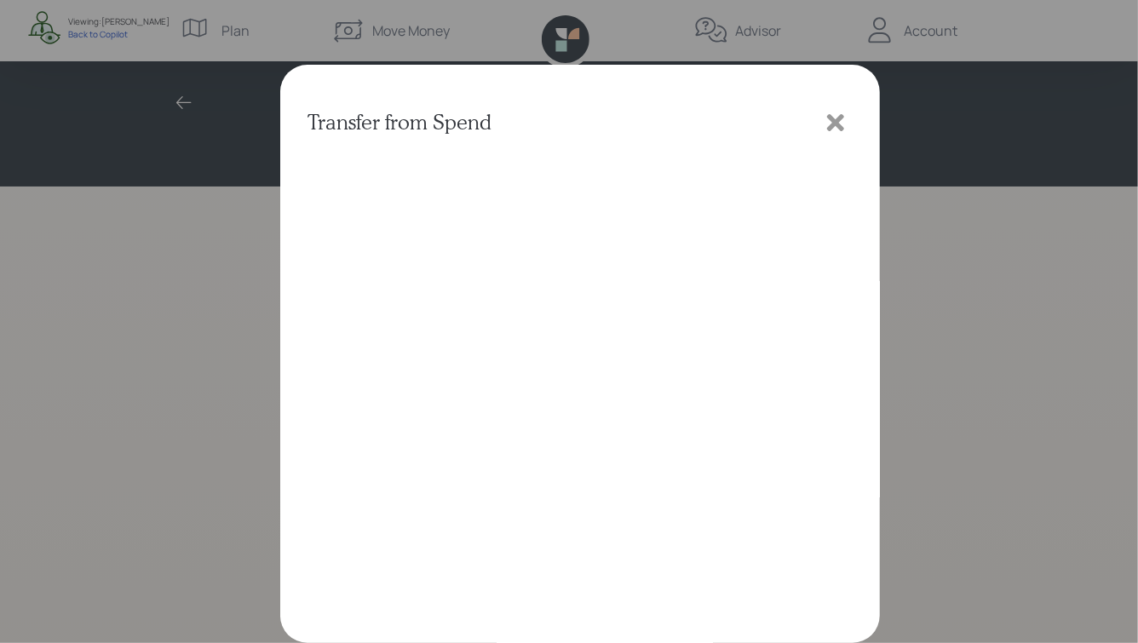
scroll to position [0, 0]
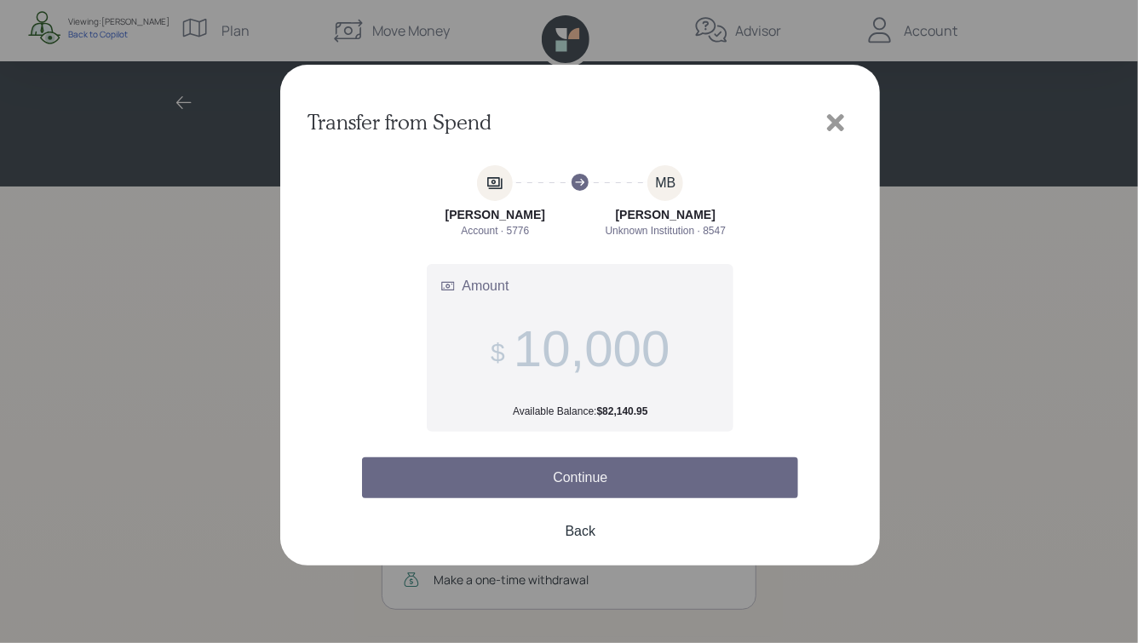
type input "10,000"
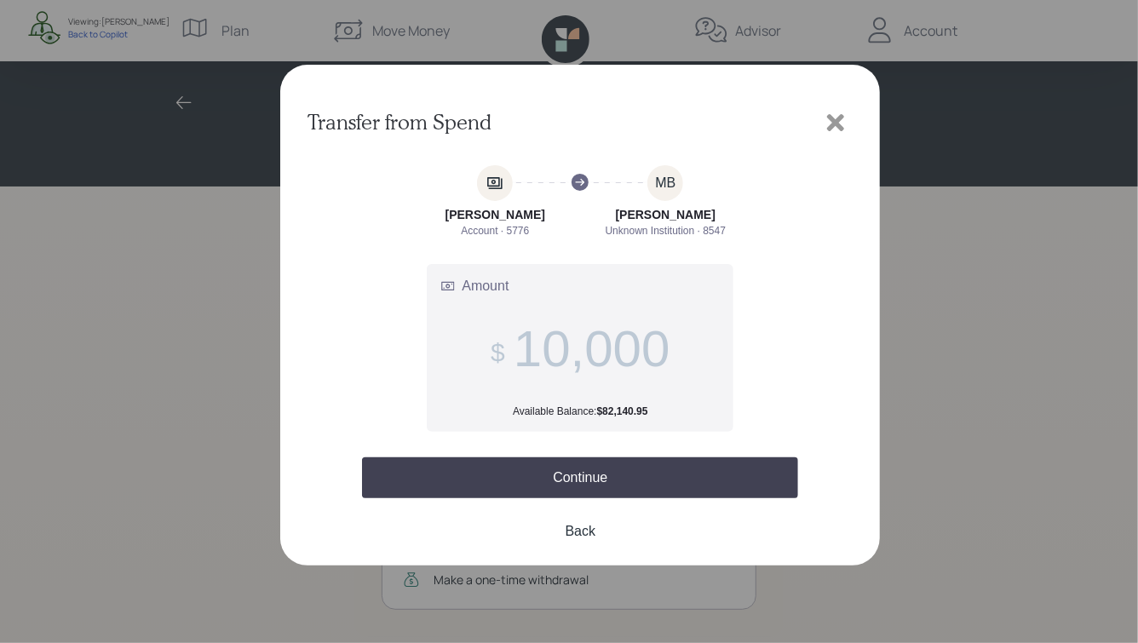
drag, startPoint x: 598, startPoint y: 486, endPoint x: 409, endPoint y: 253, distance: 299.8
click at [409, 253] on div "martin Brubaker Account · 5776 MB Marty B Unknown Institution · 8547 Amount 10,…" at bounding box center [580, 359] width 436 height 388
drag, startPoint x: 447, startPoint y: 214, endPoint x: 662, endPoint y: 239, distance: 217.0
click at [662, 239] on form "martin Brubaker Account · 5776 MB Marty B Unknown Institution · 8547 Amount 10,…" at bounding box center [580, 299] width 436 height 268
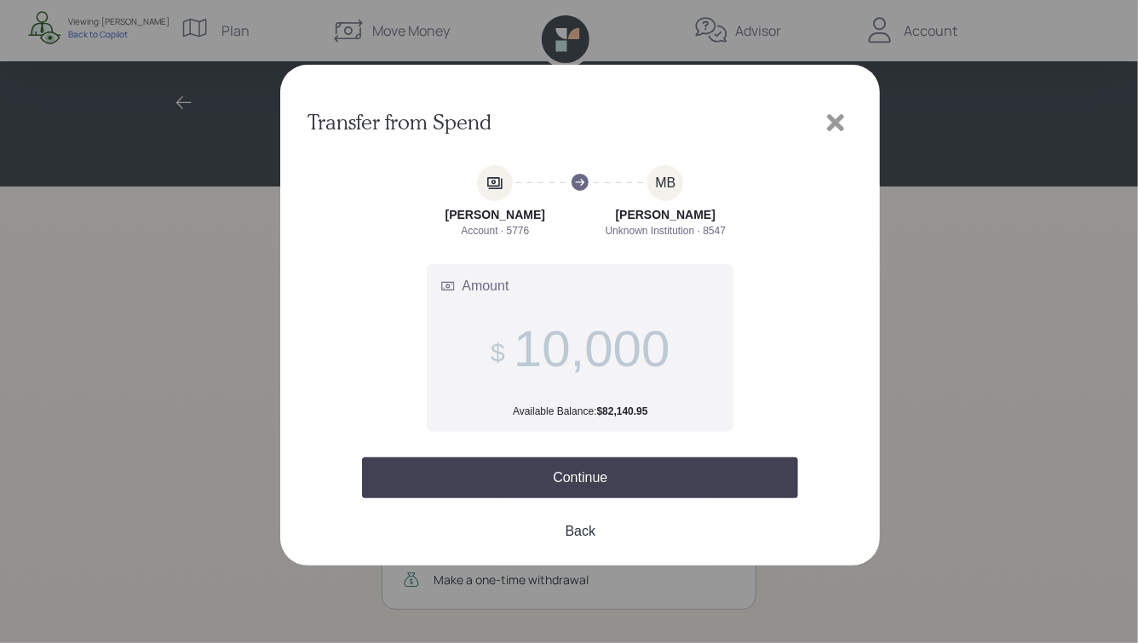
drag, startPoint x: 568, startPoint y: 353, endPoint x: 511, endPoint y: 349, distance: 57.2
click at [512, 349] on span "10,000" at bounding box center [580, 349] width 179 height 59
click at [614, 350] on input "10,000" at bounding box center [592, 349] width 157 height 59
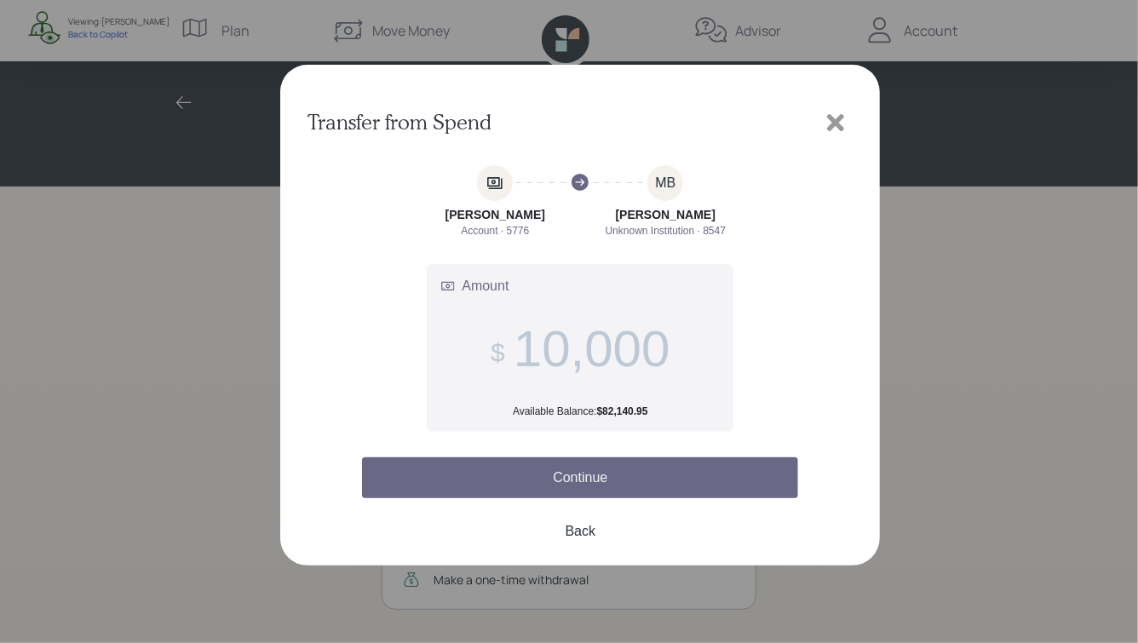
click at [580, 464] on button "Continue" at bounding box center [580, 478] width 436 height 41
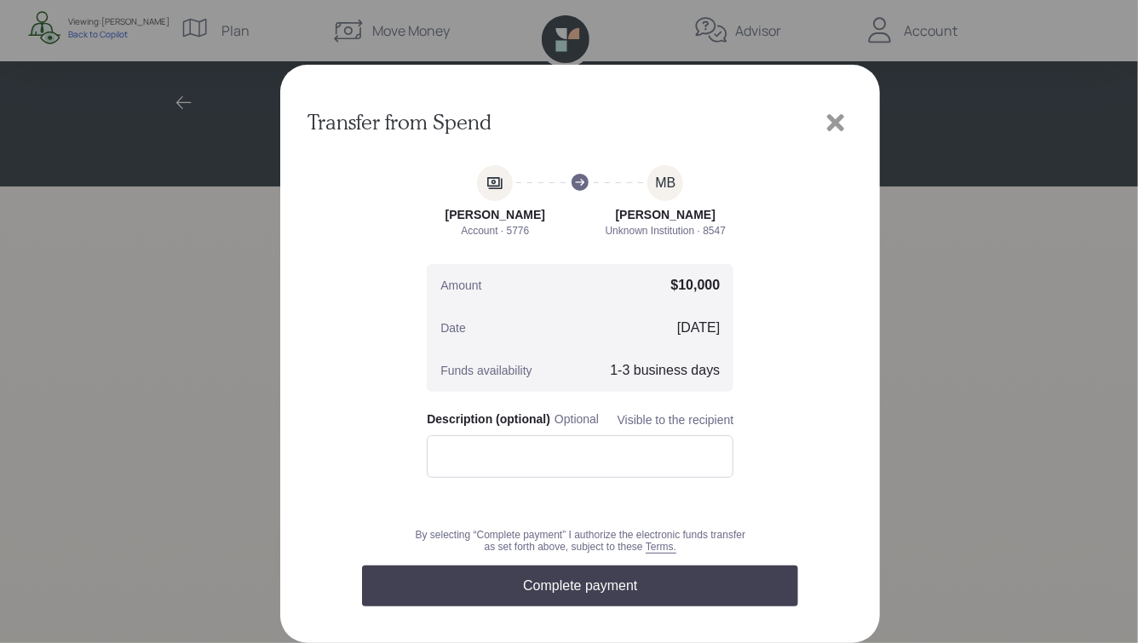
scroll to position [30, 0]
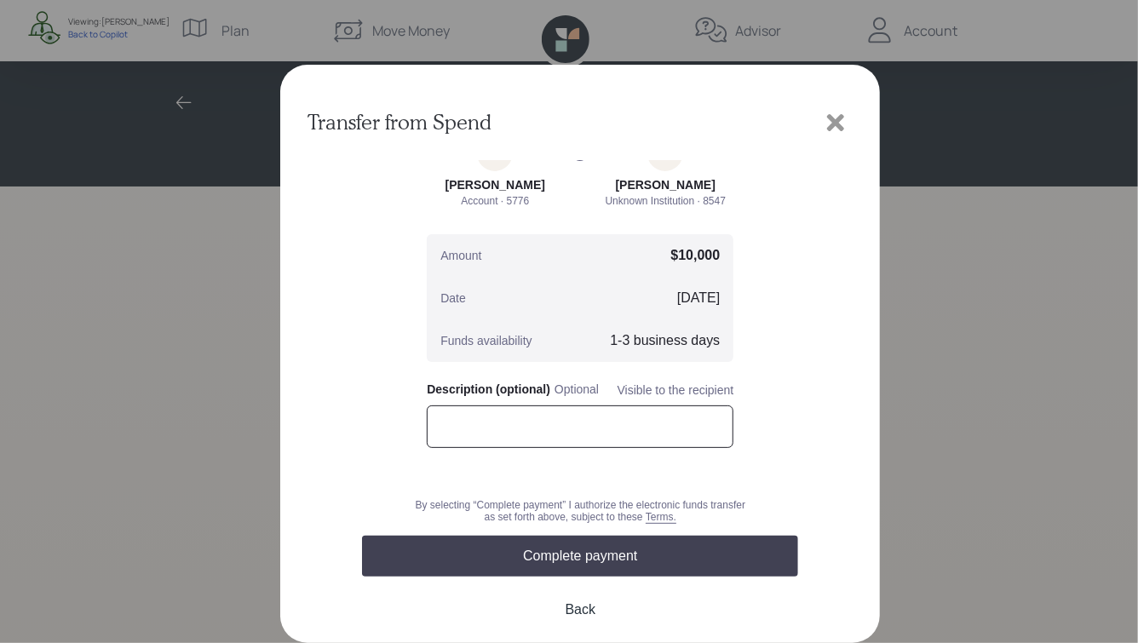
click at [587, 424] on input "text" at bounding box center [580, 427] width 307 height 43
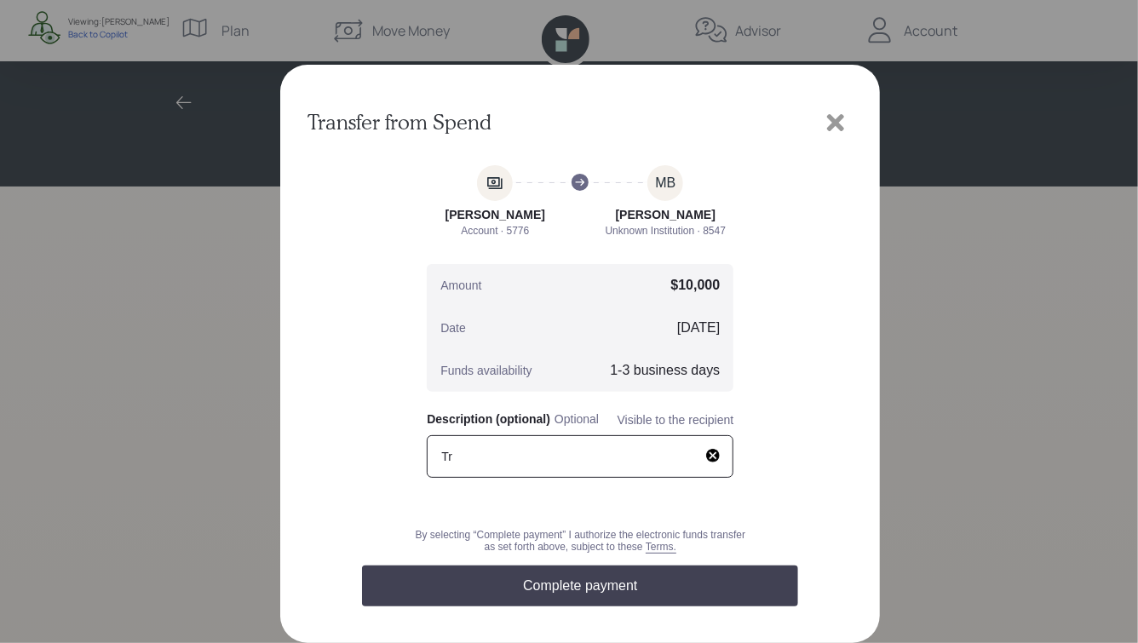
type input "T"
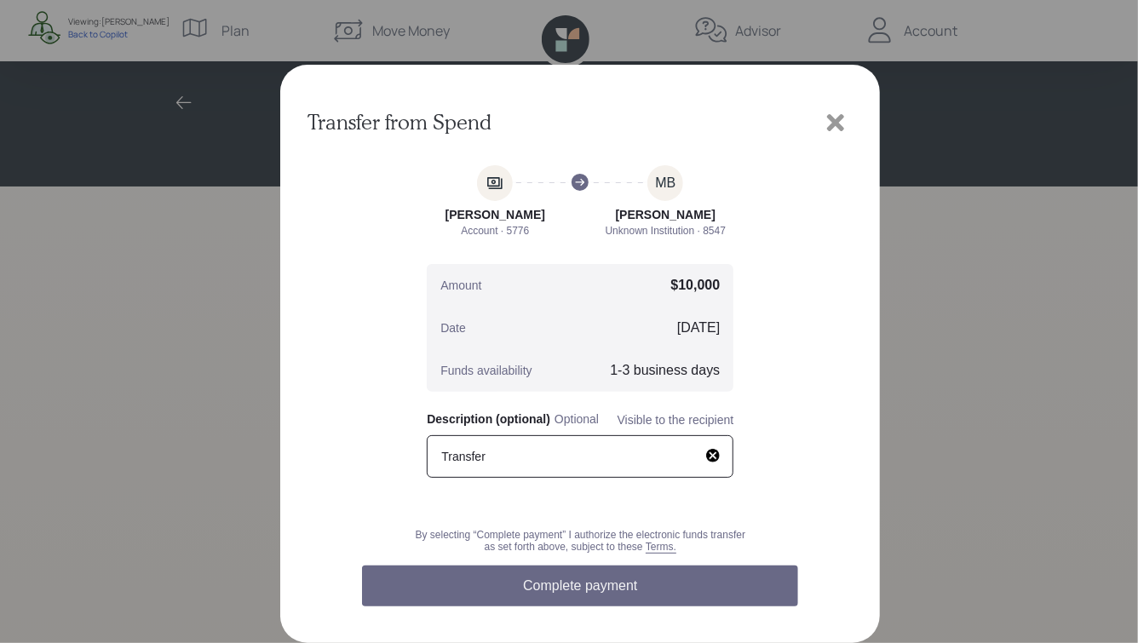
type input "Transfer"
click at [590, 595] on button "Complete payment" at bounding box center [580, 586] width 436 height 41
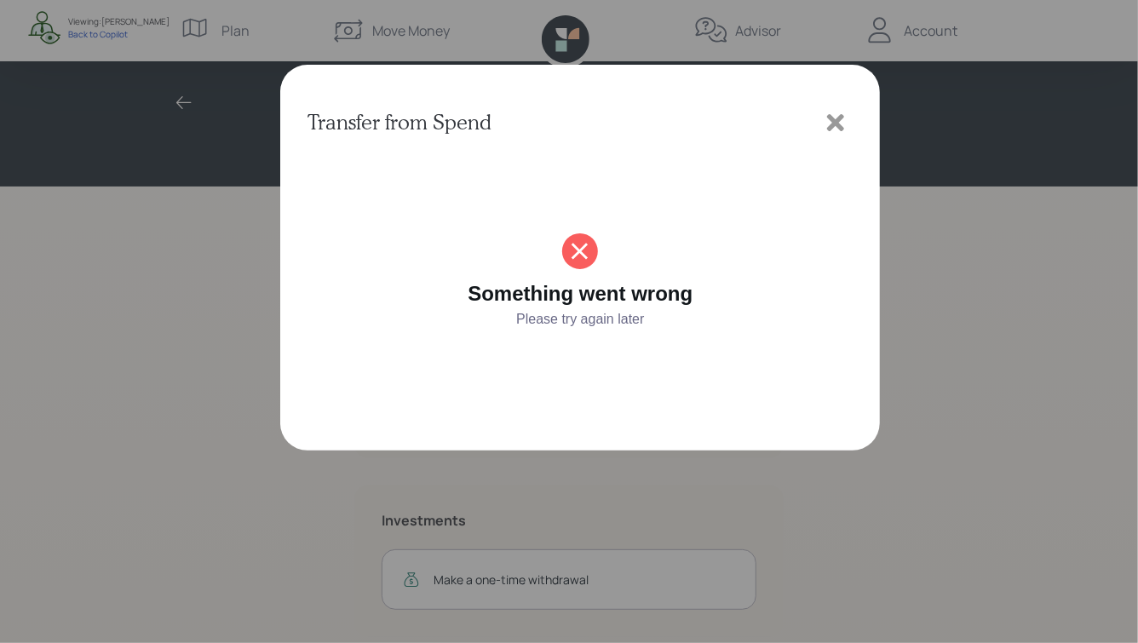
drag, startPoint x: 673, startPoint y: 321, endPoint x: 379, endPoint y: 247, distance: 303.2
click at [383, 247] on div "Something went wrong Please try again later" at bounding box center [580, 281] width 436 height 97
click at [556, 277] on header "Something went wrong Please try again later" at bounding box center [580, 281] width 298 height 97
click at [844, 118] on icon at bounding box center [836, 123] width 26 height 26
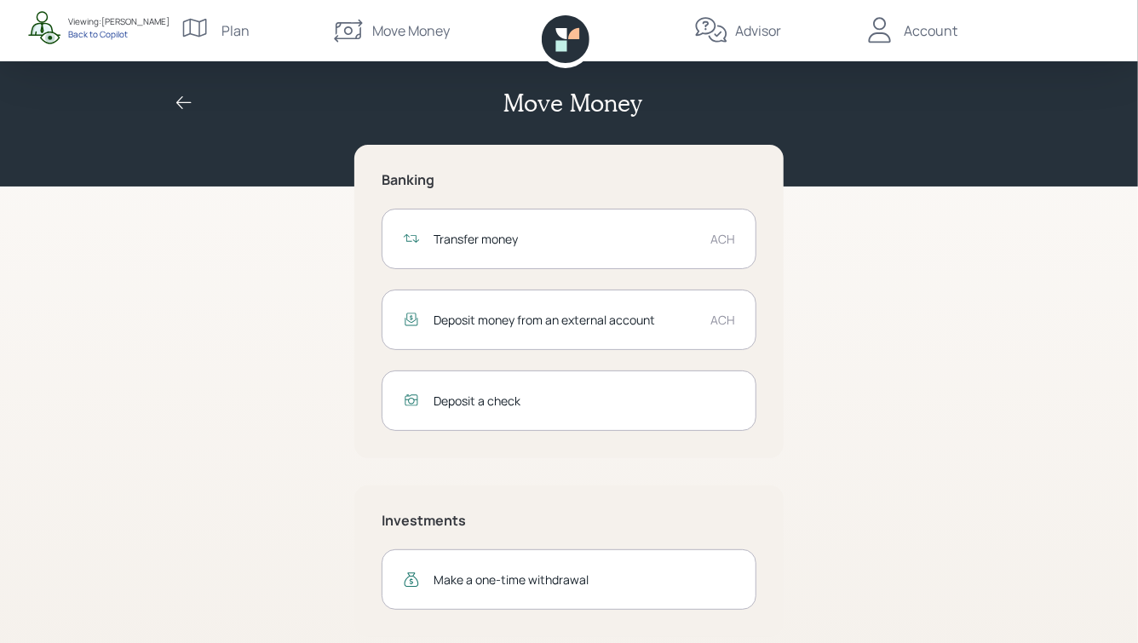
click at [116, 34] on div "Back to Copilot" at bounding box center [118, 34] width 101 height 12
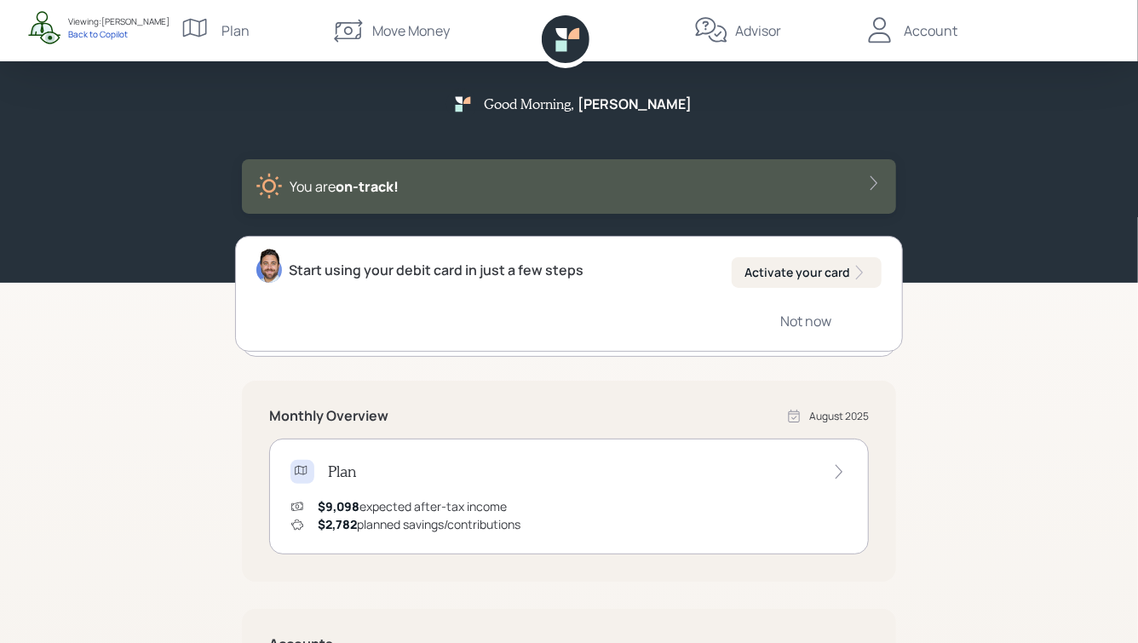
click at [919, 41] on div "Account" at bounding box center [910, 30] width 95 height 61
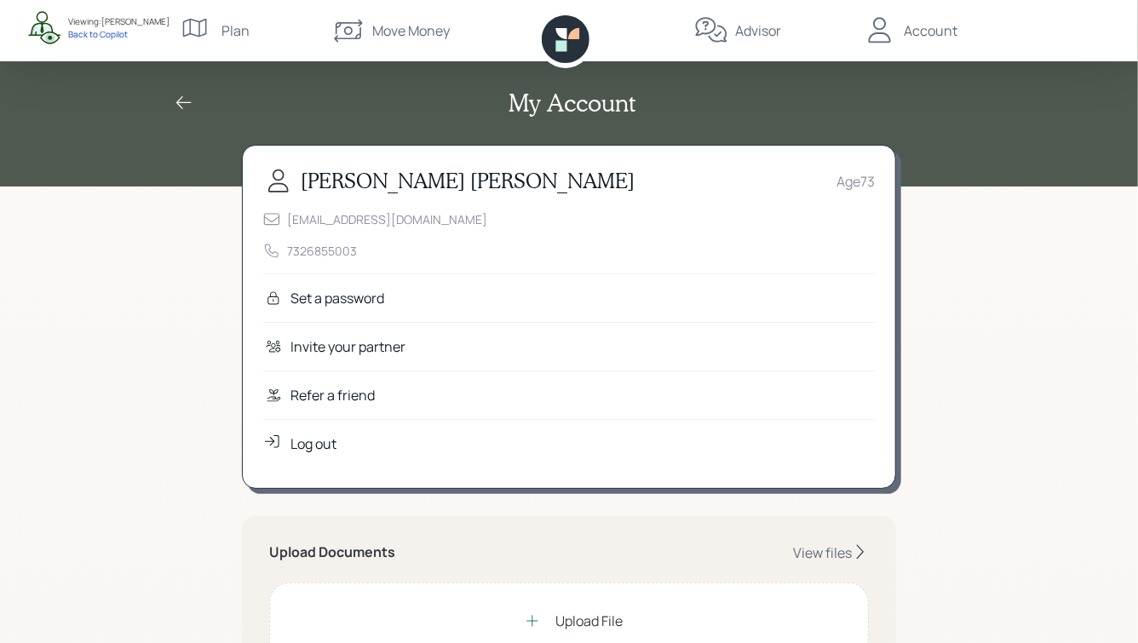
click at [563, 43] on icon at bounding box center [561, 45] width 11 height 11
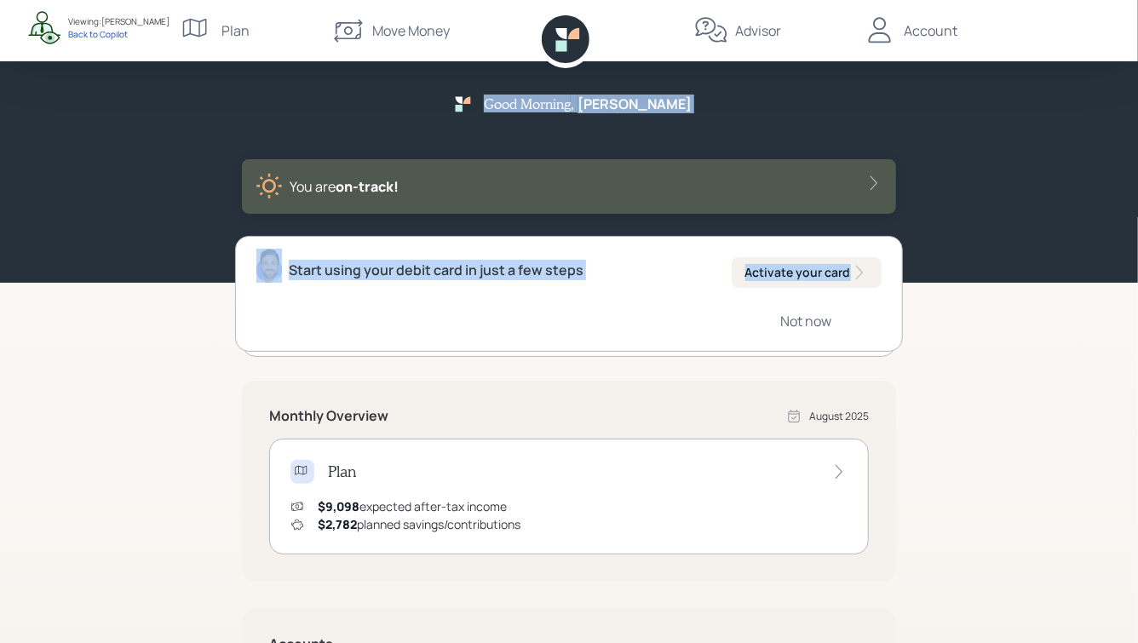
drag, startPoint x: 517, startPoint y: 98, endPoint x: 715, endPoint y: 325, distance: 300.8
click at [713, 324] on div "Good Morning , Marty You are on‑track! Start using your debit card in just a fe…" at bounding box center [569, 498] width 1138 height 997
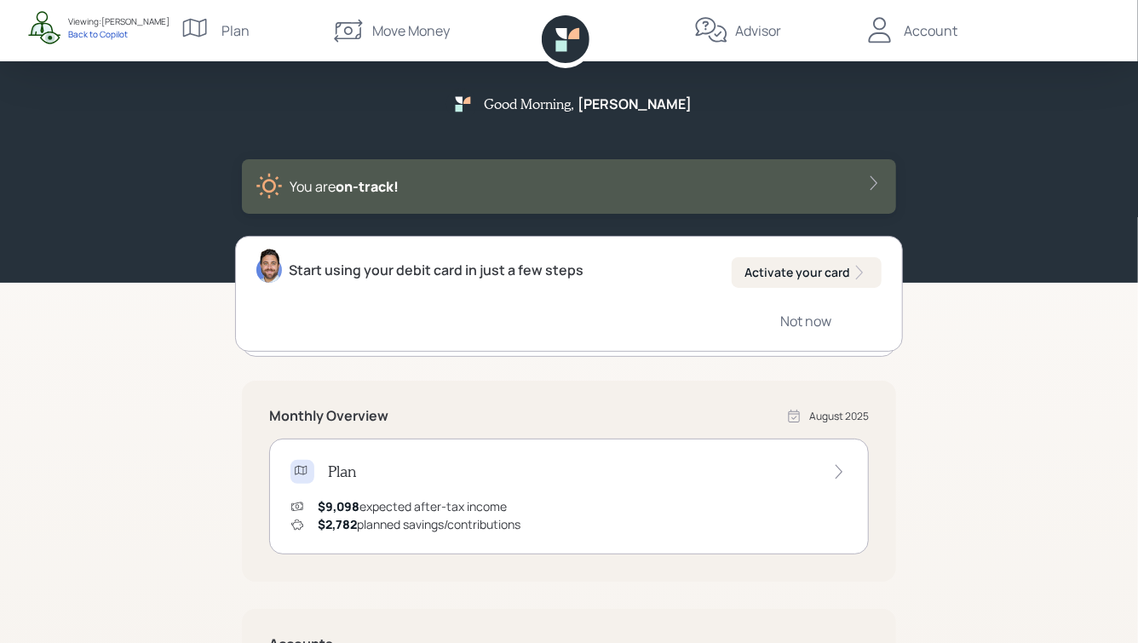
click at [910, 350] on div "Good Morning , Marty You are on‑track! Start using your debit card in just a fe…" at bounding box center [569, 498] width 1138 height 997
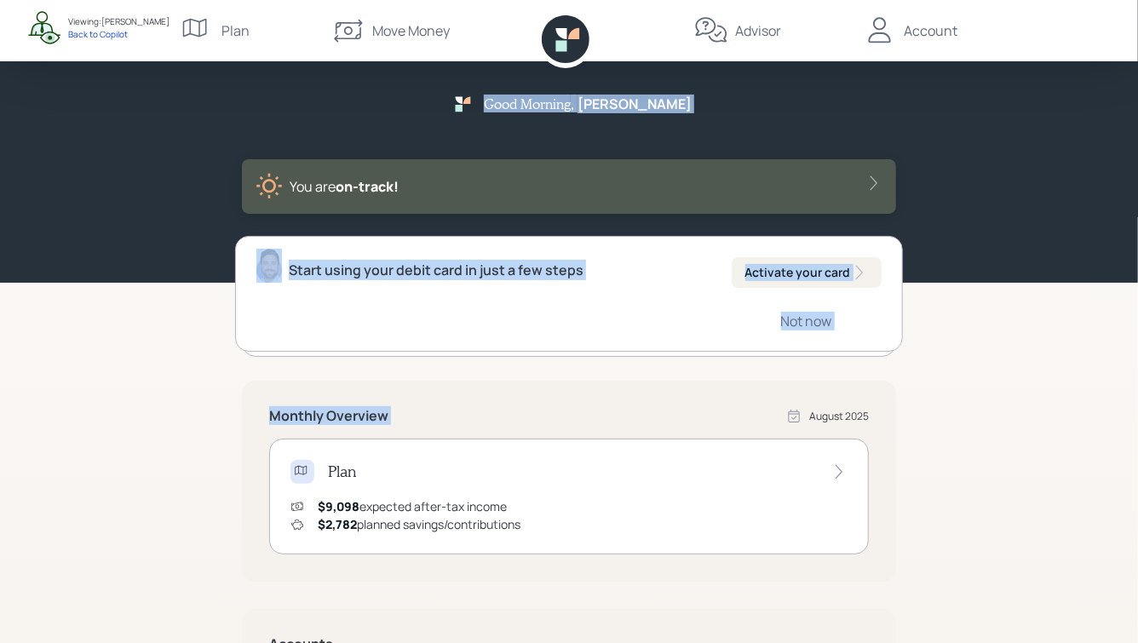
drag, startPoint x: 522, startPoint y: 104, endPoint x: 818, endPoint y: 373, distance: 399.9
click at [818, 373] on div "Good Morning , Marty You are on‑track! Start using your debit card in just a fe…" at bounding box center [569, 498] width 1138 height 997
click at [952, 353] on div "Good Morning , Marty You are on‑track! Start using your debit card in just a fe…" at bounding box center [569, 498] width 1138 height 997
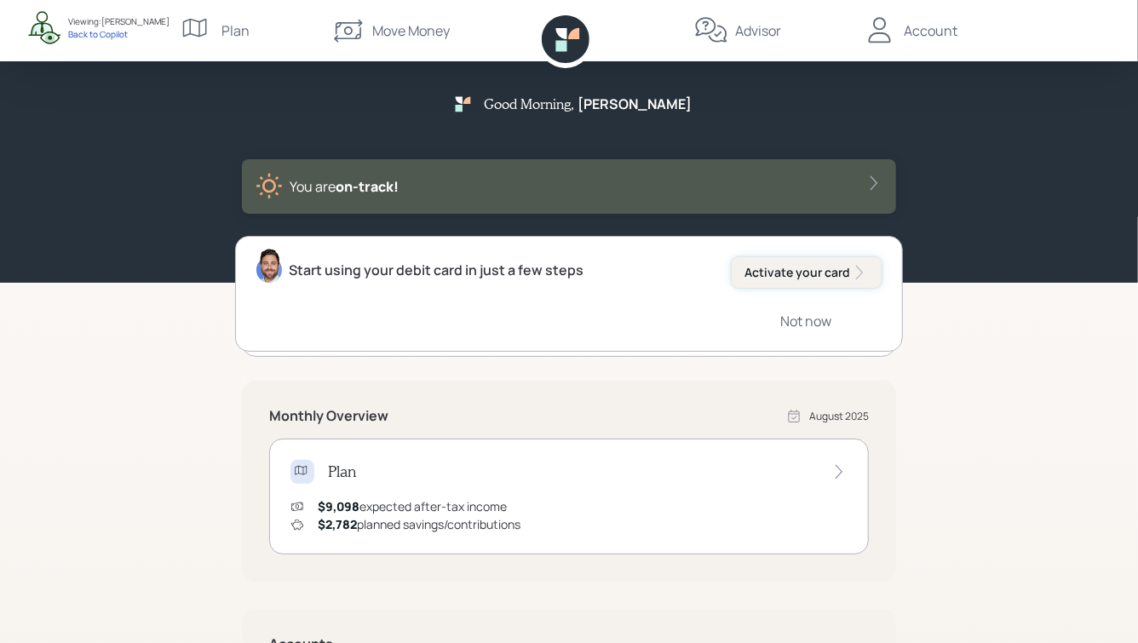
click at [792, 277] on div "Activate your card" at bounding box center [807, 272] width 123 height 17
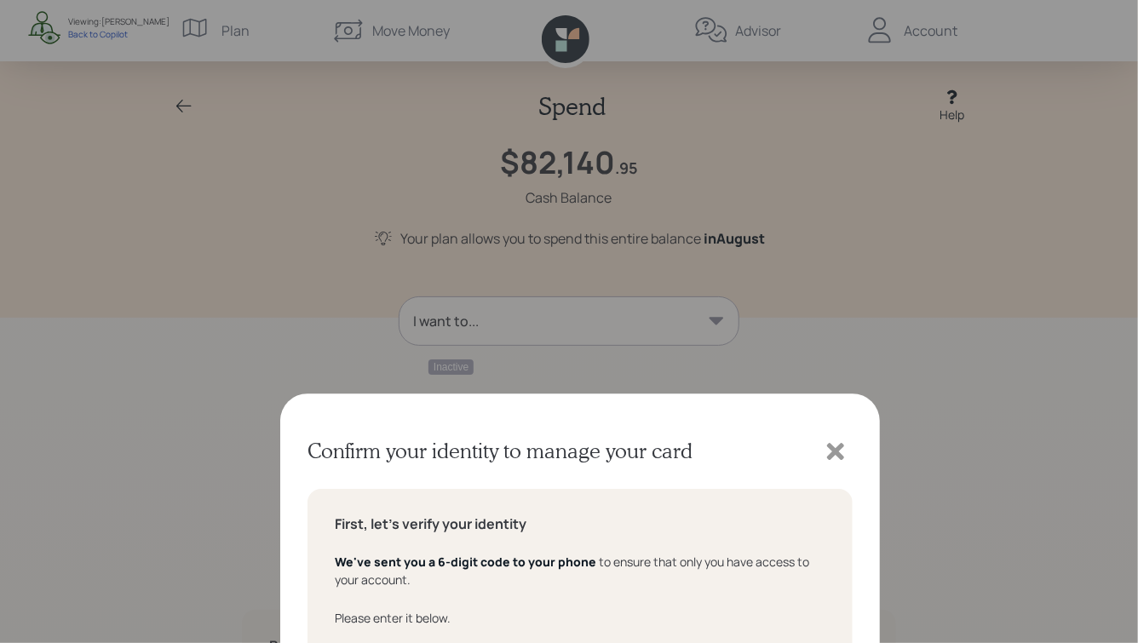
type input "286501"
click at [589, 415] on div "First, let's verify your identity We've sent you a 6-digit code to your phone t…" at bounding box center [580, 294] width 545 height 269
click at [600, 337] on input "286501" at bounding box center [580, 341] width 491 height 44
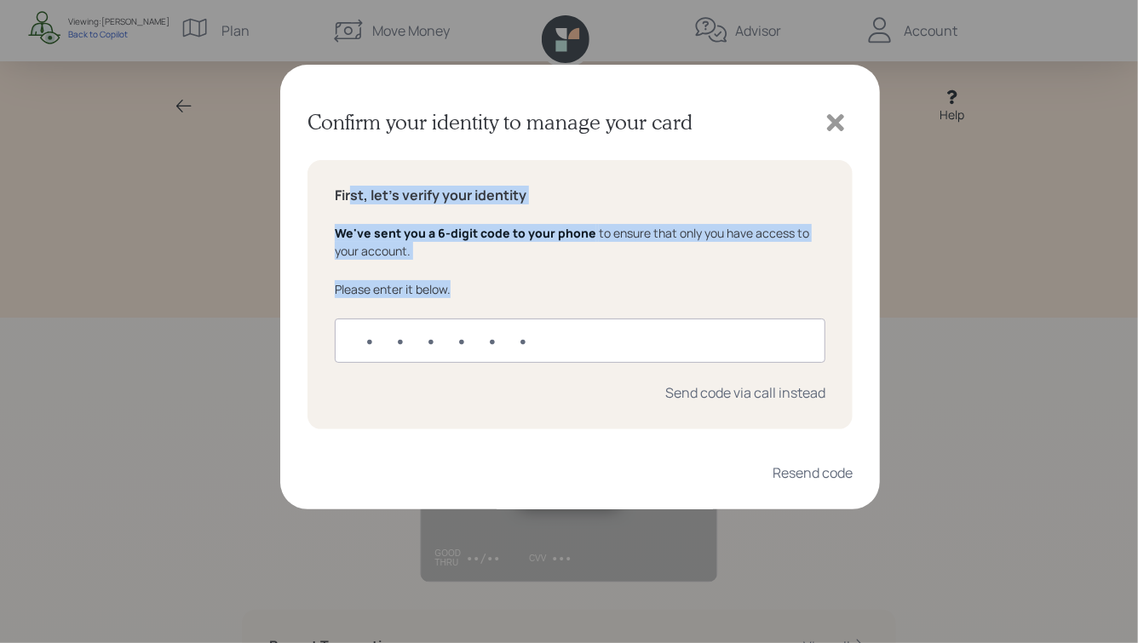
drag, startPoint x: 464, startPoint y: 291, endPoint x: 337, endPoint y: 191, distance: 161.4
click at [337, 191] on div "First, let's verify your identity We've sent you a 6-digit code to your phone t…" at bounding box center [580, 294] width 545 height 269
click at [337, 191] on h5 "First, let's verify your identity" at bounding box center [580, 195] width 491 height 16
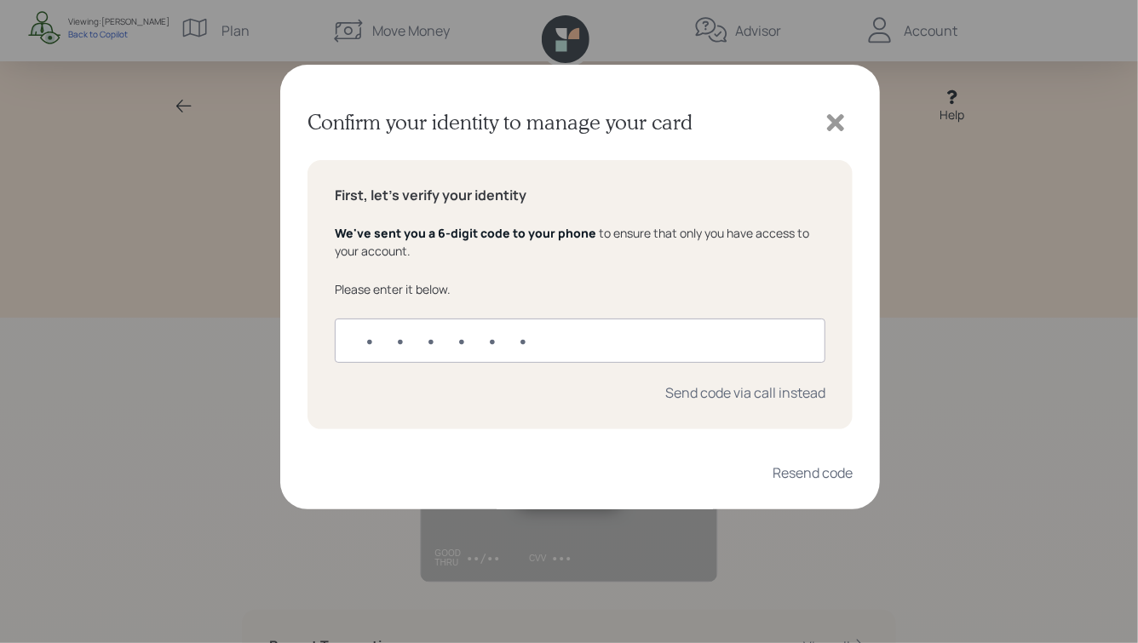
click at [380, 342] on input "text" at bounding box center [580, 341] width 491 height 44
type input "972169"
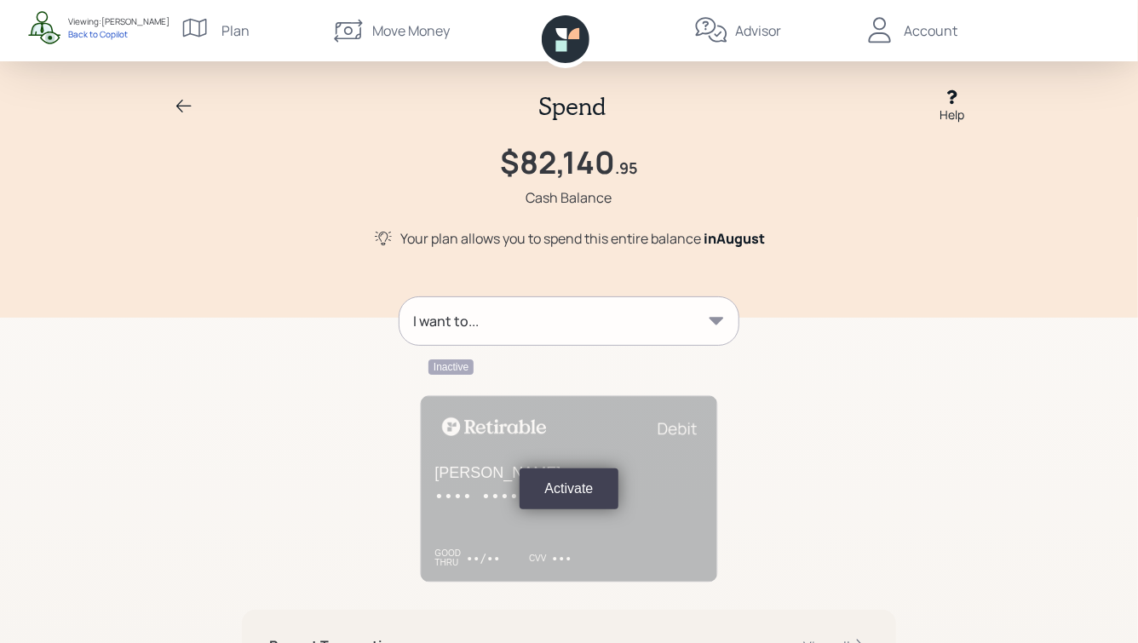
scroll to position [49, 0]
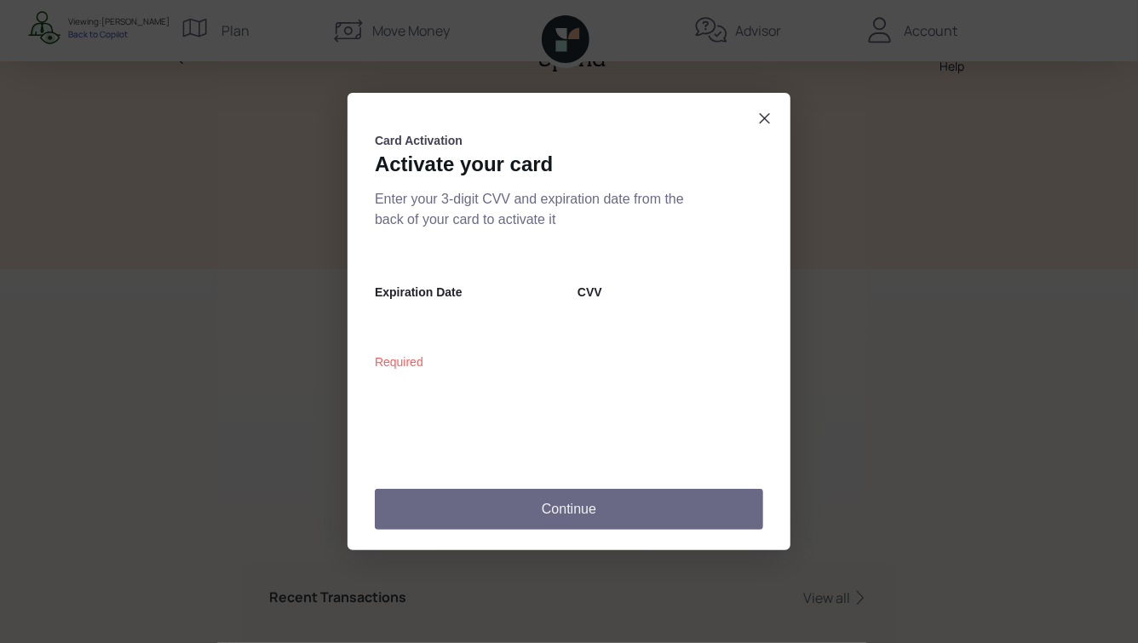
click at [545, 504] on button "Continue" at bounding box center [569, 509] width 389 height 41
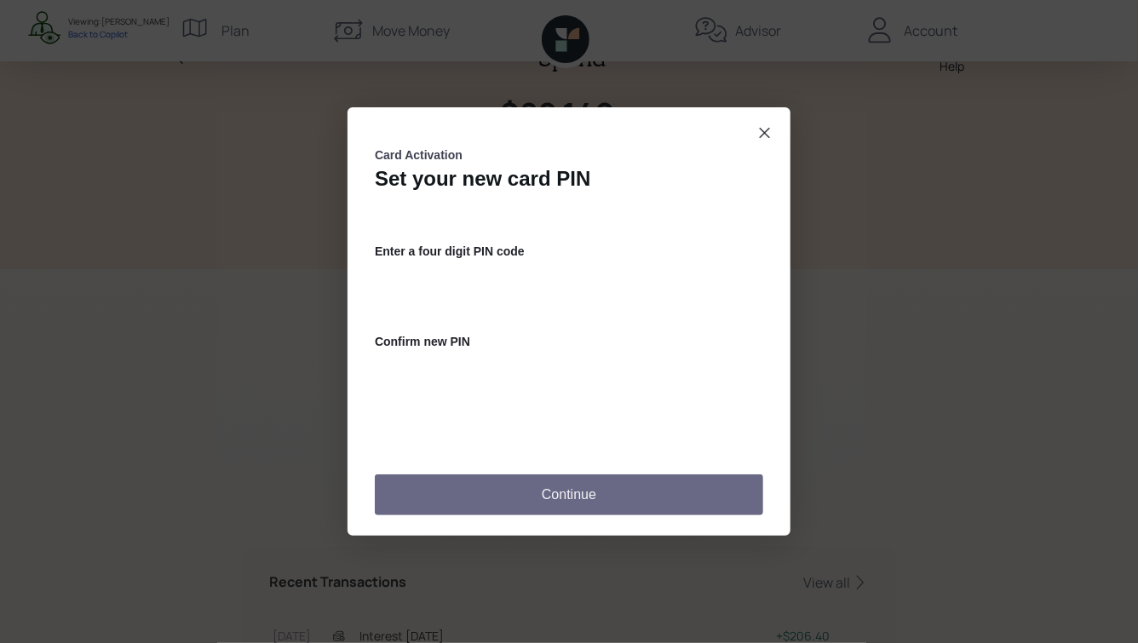
click at [562, 505] on button "Continue" at bounding box center [569, 495] width 389 height 41
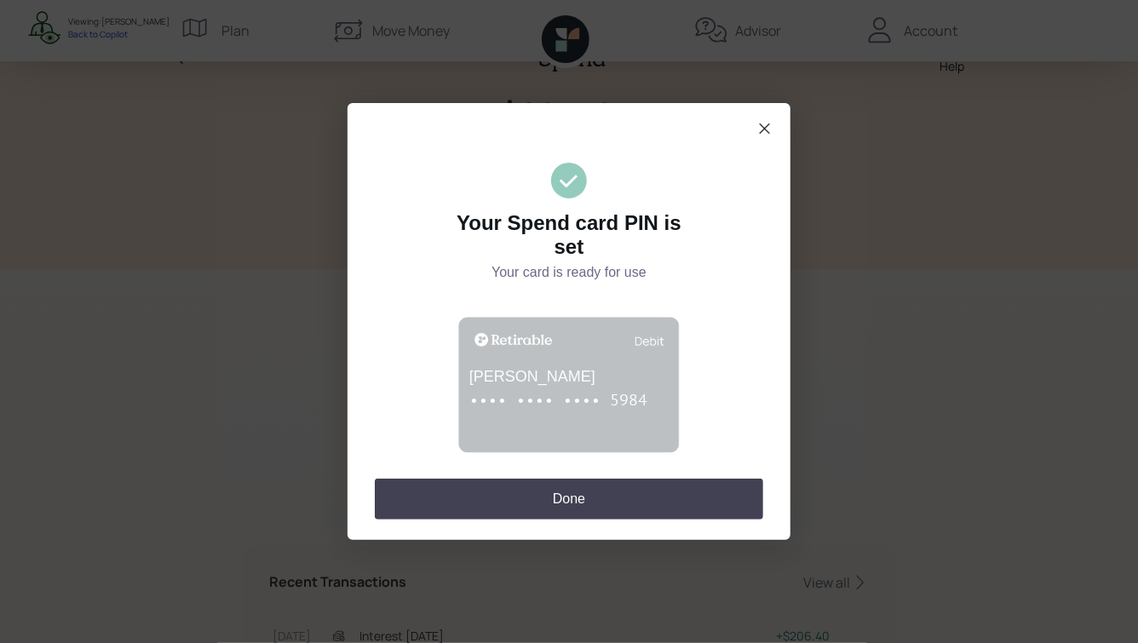
drag, startPoint x: 666, startPoint y: 278, endPoint x: 478, endPoint y: 222, distance: 196.5
click at [478, 222] on header "Your Spend card PIN is set Your card is ready for use" at bounding box center [569, 223] width 298 height 121
click at [478, 222] on h2 "Your Spend card PIN is set" at bounding box center [569, 235] width 254 height 48
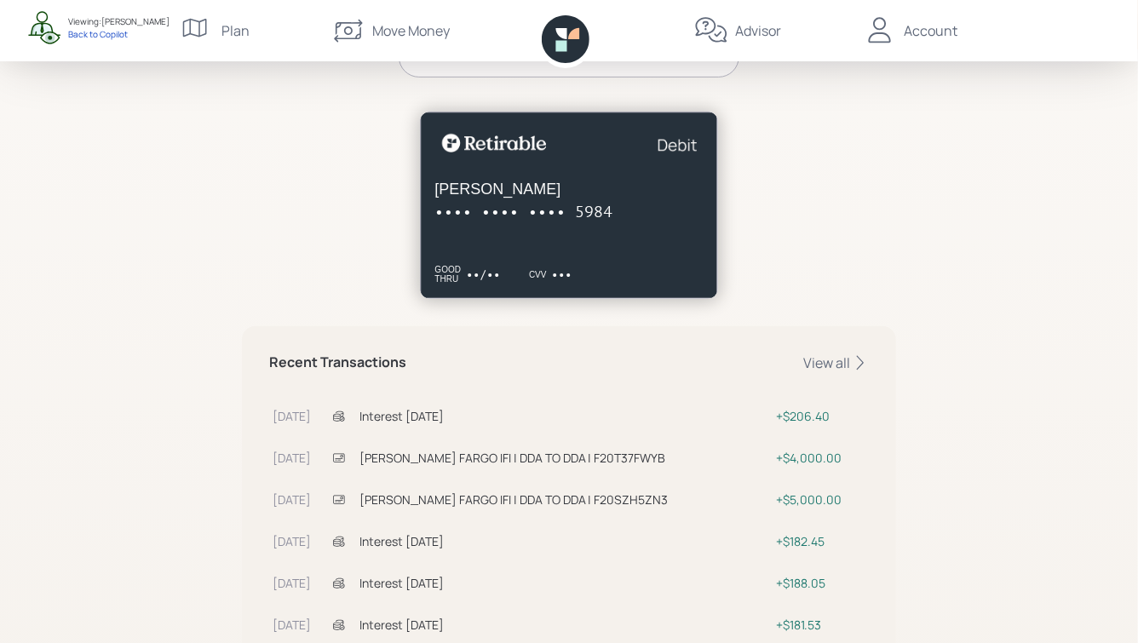
scroll to position [0, 0]
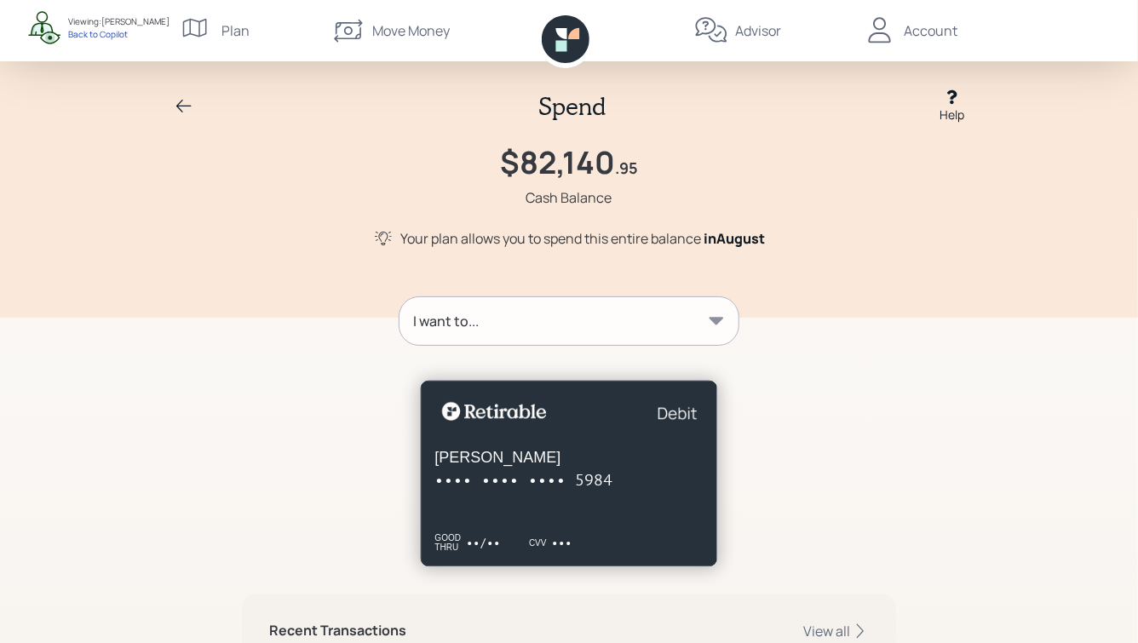
drag, startPoint x: 659, startPoint y: 414, endPoint x: 722, endPoint y: 436, distance: 66.8
click at [722, 436] on div at bounding box center [569, 463] width 654 height 207
drag, startPoint x: 631, startPoint y: 360, endPoint x: 577, endPoint y: 130, distance: 237.1
click at [173, 109] on div "Spend Help" at bounding box center [569, 106] width 818 height 35
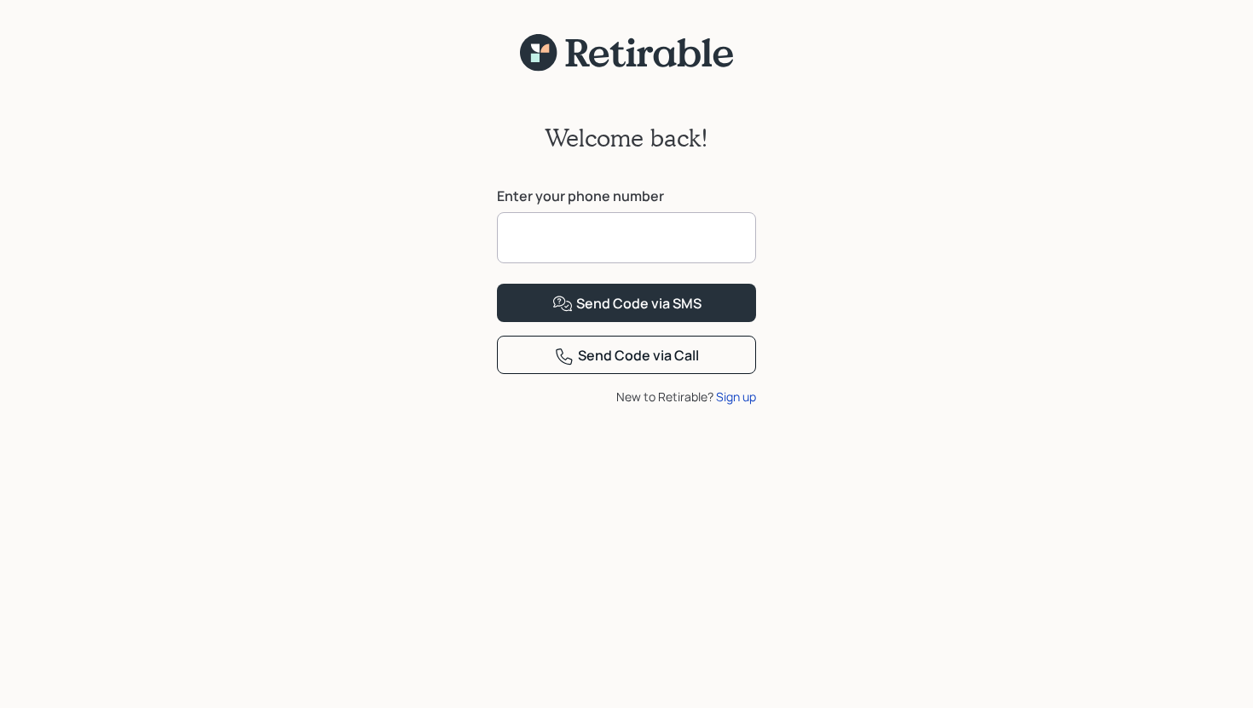
click at [627, 237] on input at bounding box center [626, 237] width 259 height 51
